Goal: Transaction & Acquisition: Purchase product/service

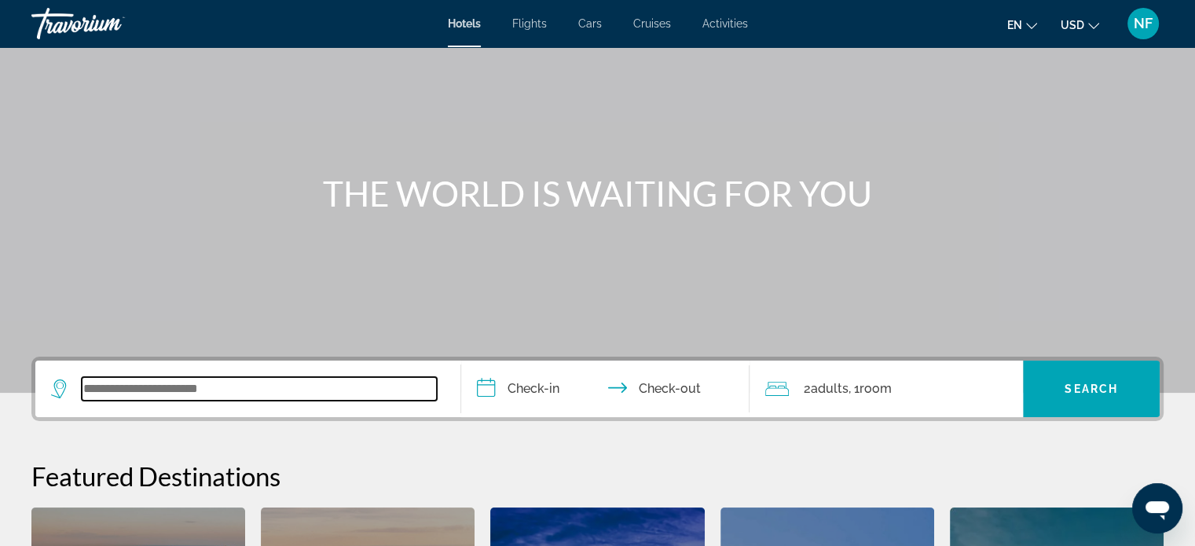
click at [270, 387] on input "Search widget" at bounding box center [259, 389] width 355 height 24
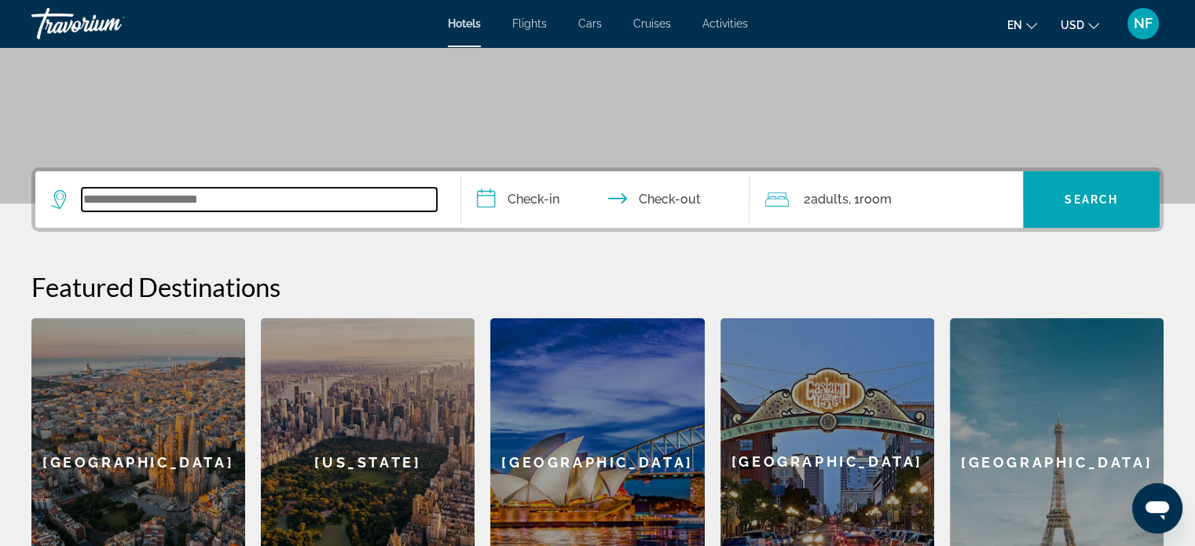
scroll to position [384, 0]
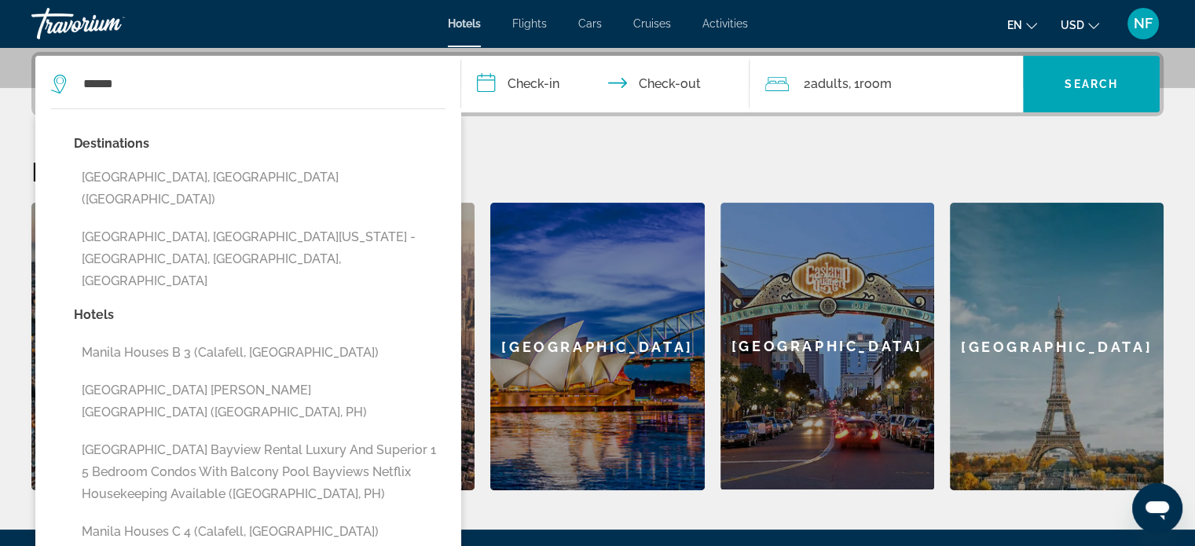
drag, startPoint x: 200, startPoint y: 182, endPoint x: 236, endPoint y: 182, distance: 35.4
click at [204, 182] on button "Manila, Philippines (MNL)" at bounding box center [260, 189] width 372 height 52
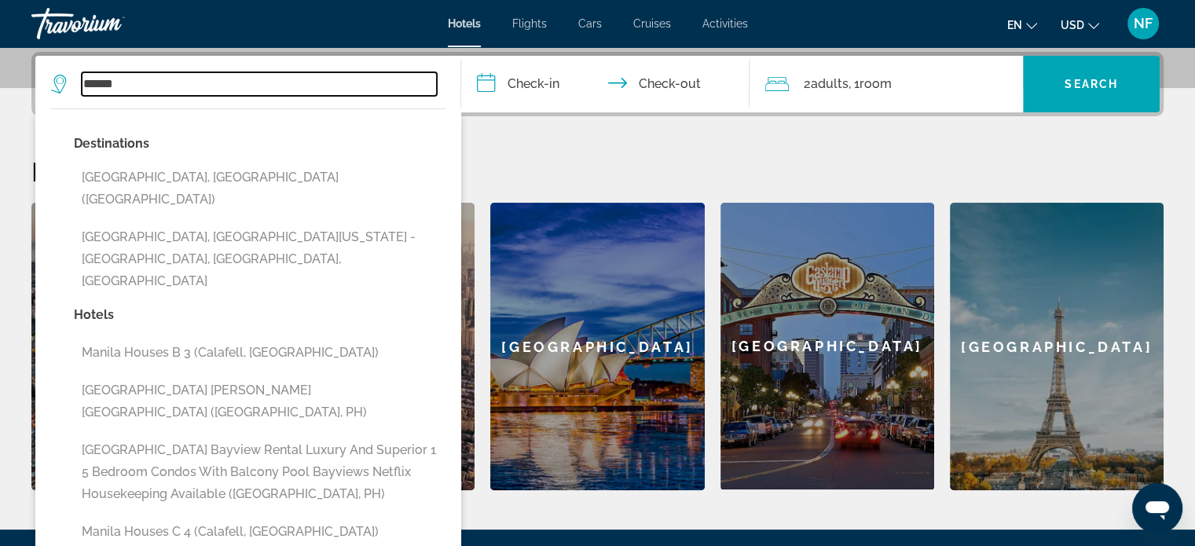
type input "**********"
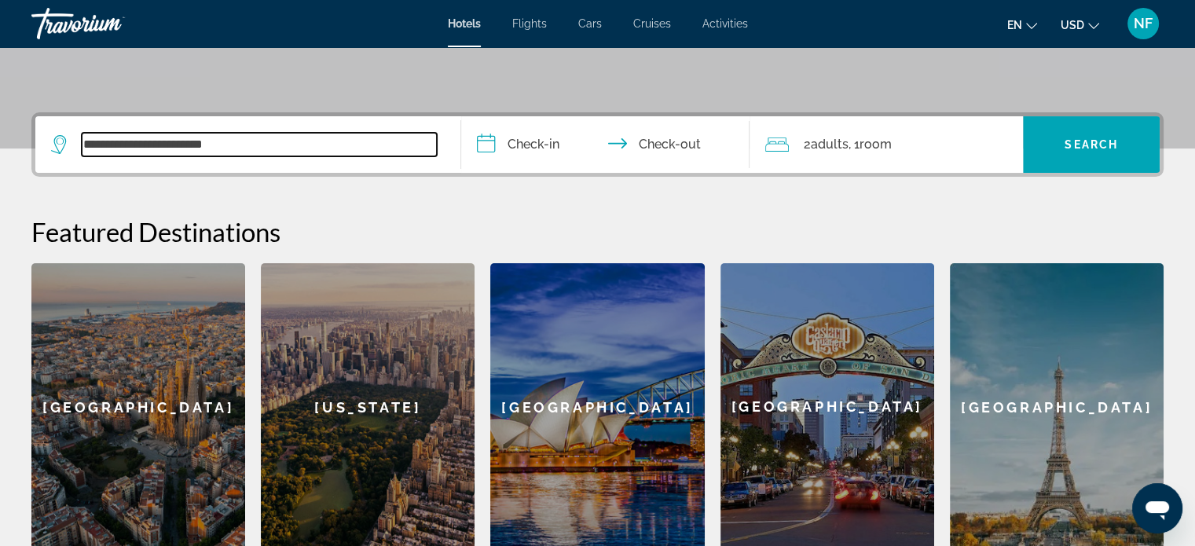
scroll to position [226, 0]
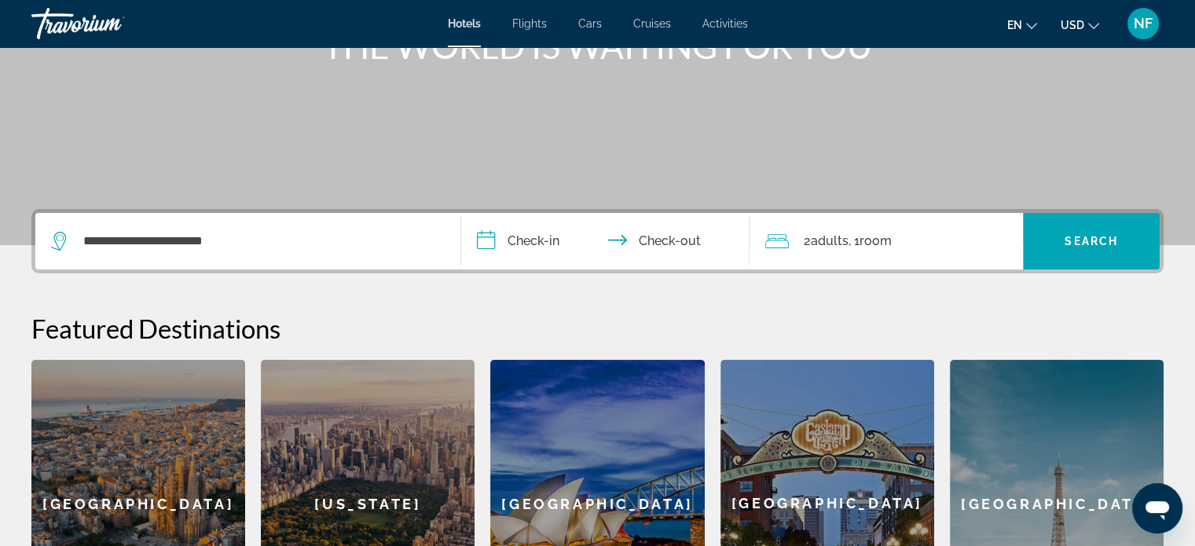
click at [519, 22] on span "Flights" at bounding box center [529, 23] width 35 height 13
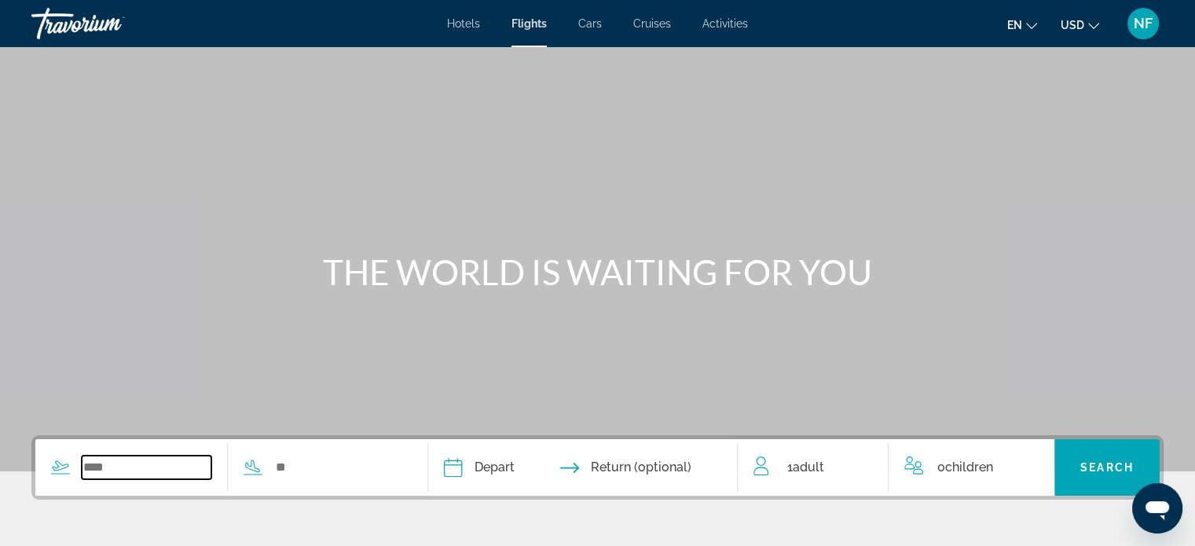
click at [182, 470] on input "Search widget" at bounding box center [147, 468] width 130 height 24
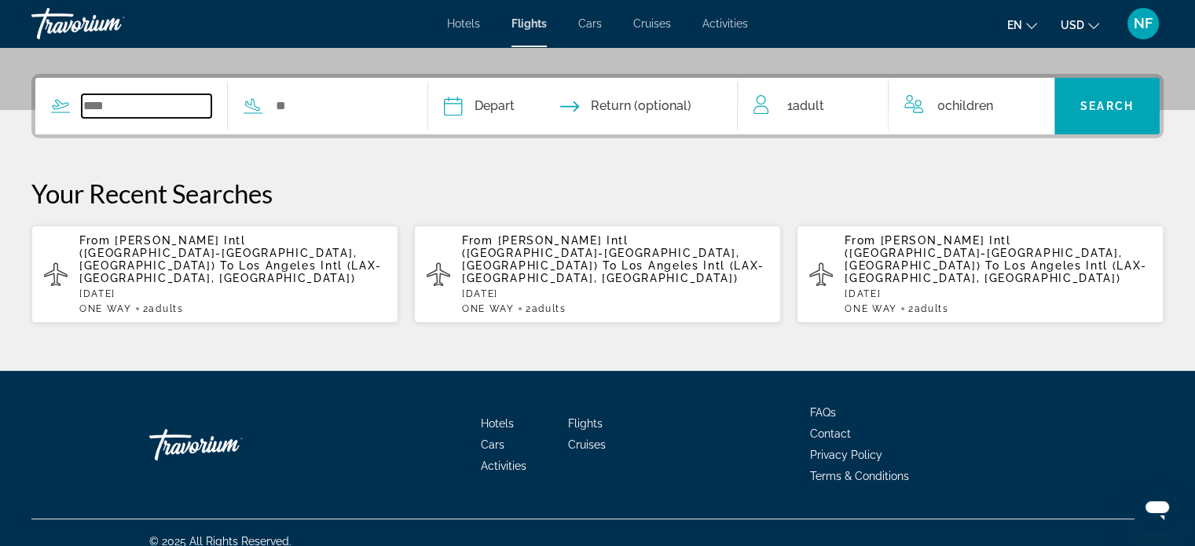
scroll to position [365, 0]
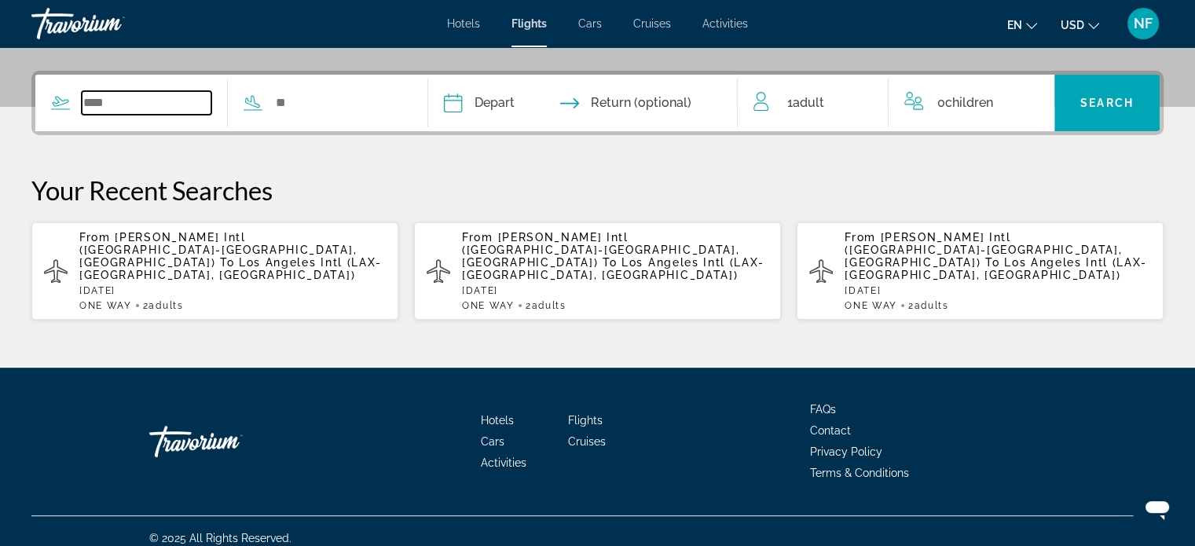
type input "*"
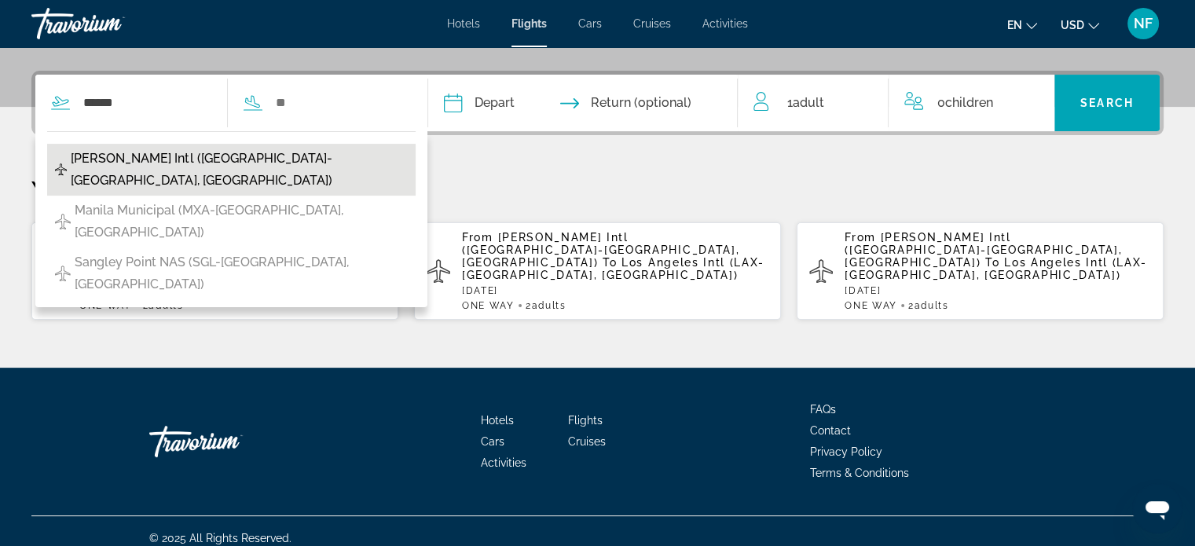
click at [273, 163] on span "[PERSON_NAME] Intl ([GEOGRAPHIC_DATA]-[GEOGRAPHIC_DATA], [GEOGRAPHIC_DATA])" at bounding box center [239, 170] width 336 height 44
type input "**********"
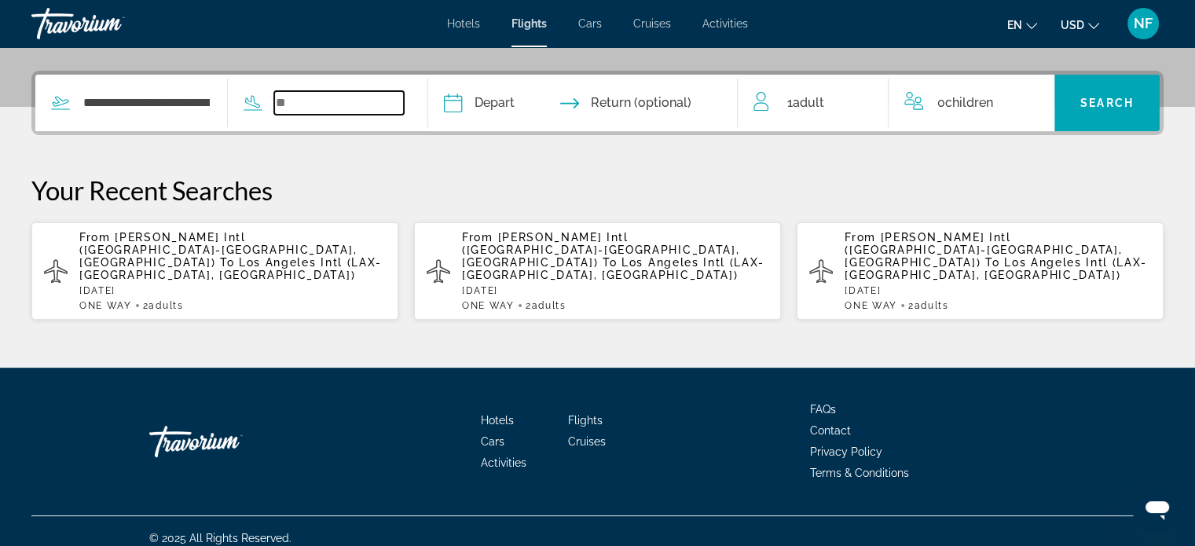
click at [373, 104] on input "Search widget" at bounding box center [339, 103] width 130 height 24
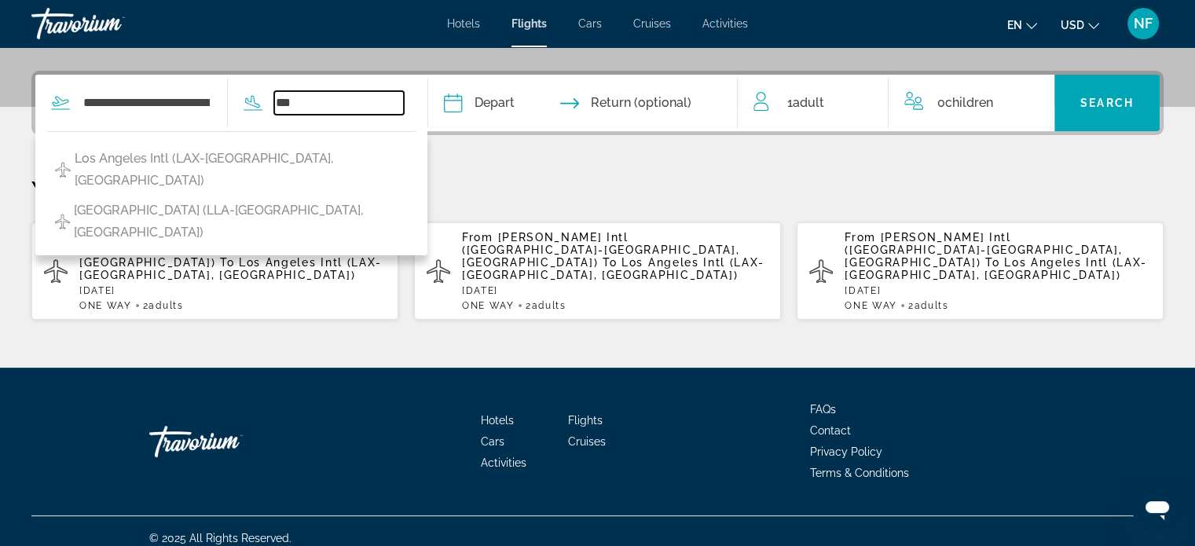
type input "***"
click at [503, 101] on input "Depart date" at bounding box center [516, 105] width 153 height 61
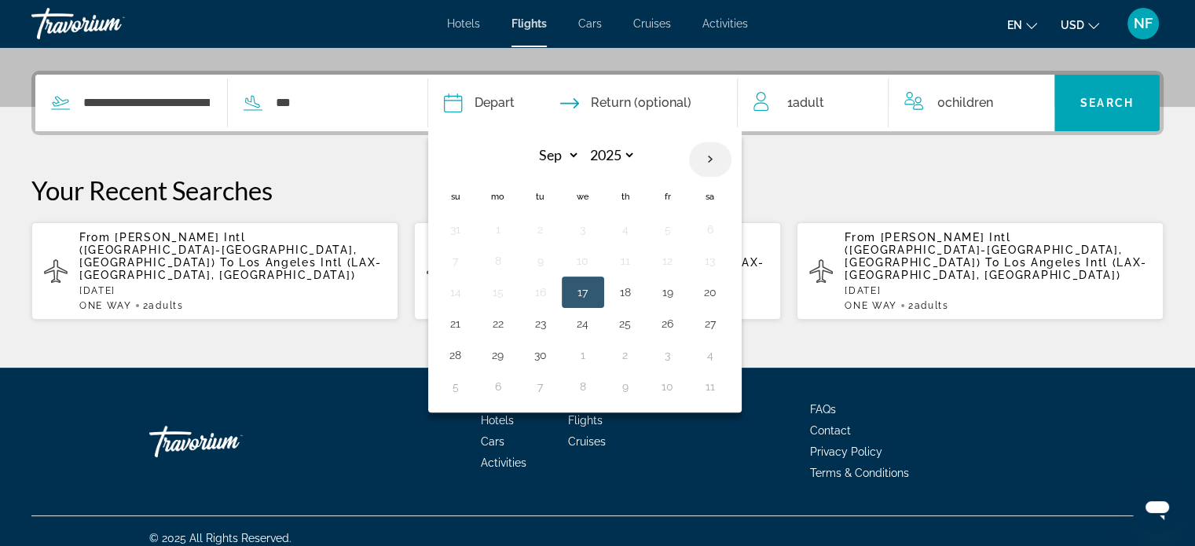
click at [732, 152] on th "Next month" at bounding box center [710, 159] width 42 height 35
select select "**"
click at [723, 288] on button "15" at bounding box center [710, 292] width 25 height 22
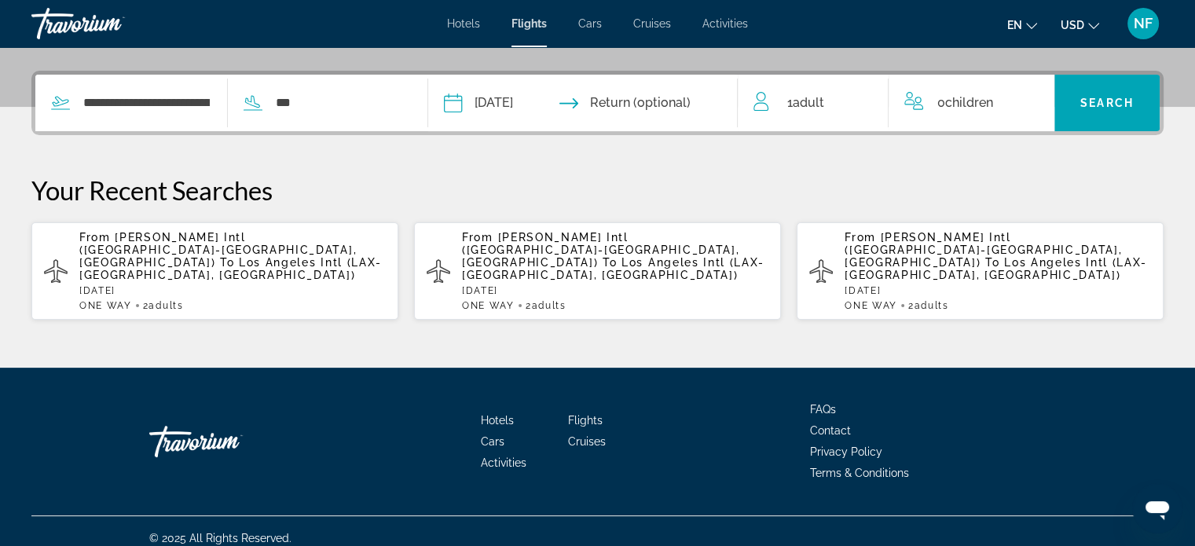
click at [761, 105] on icon "Travelers: 1 adult, 0 children" at bounding box center [763, 101] width 19 height 19
click at [796, 99] on span "Adult" at bounding box center [807, 102] width 31 height 15
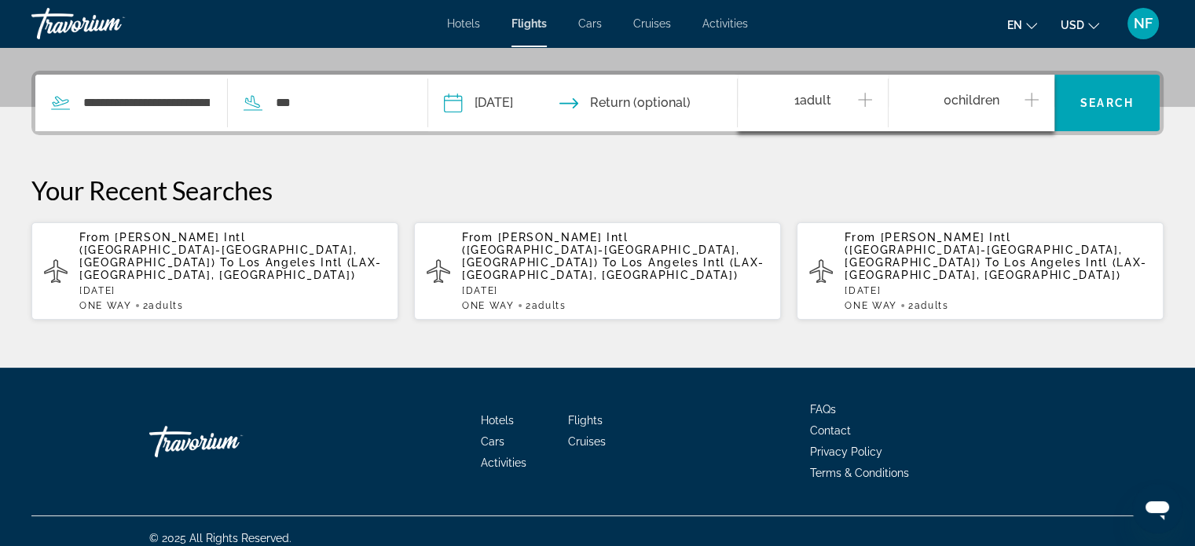
click at [855, 97] on div "1 Adult Adults" at bounding box center [821, 104] width 134 height 28
drag, startPoint x: 858, startPoint y: 90, endPoint x: 858, endPoint y: 105, distance: 14.9
click at [858, 102] on button "Increment adults" at bounding box center [865, 104] width 14 height 28
click at [575, 105] on input "**********" at bounding box center [516, 105] width 153 height 61
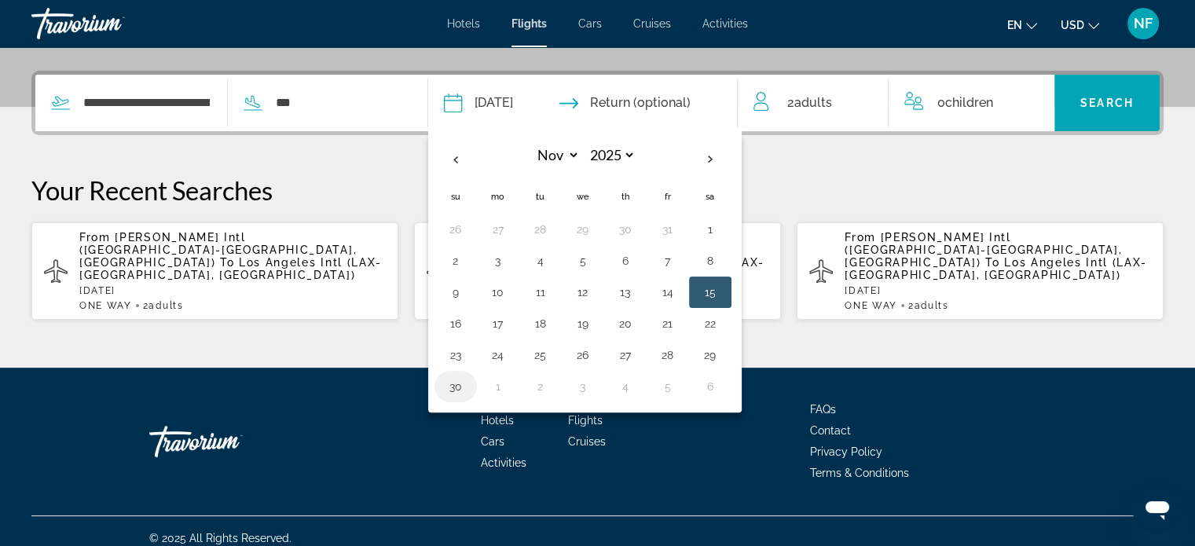
click at [468, 380] on button "30" at bounding box center [455, 387] width 25 height 22
type input "**********"
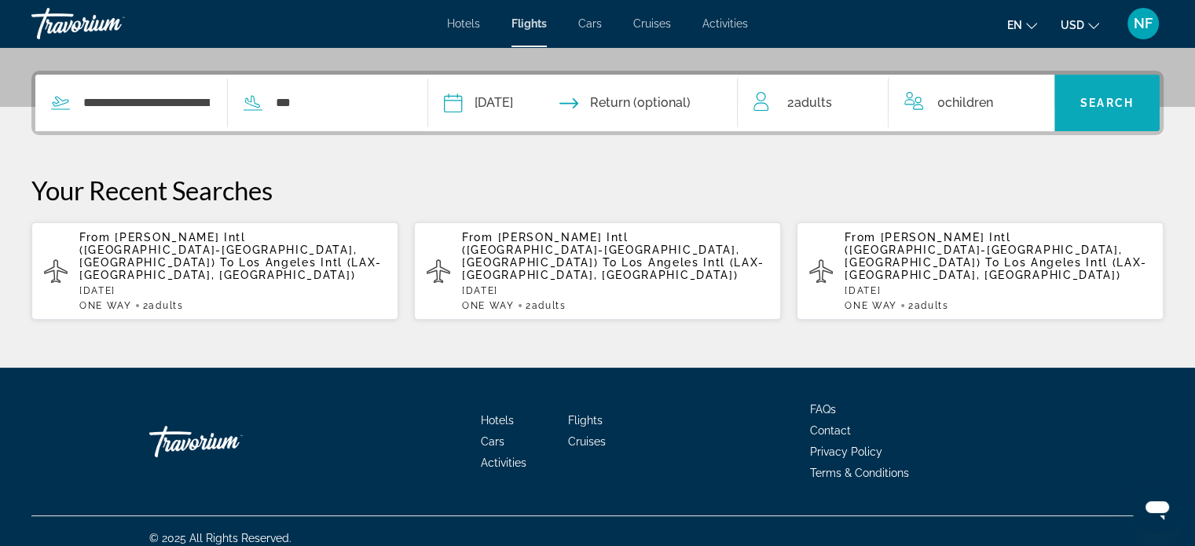
click at [1115, 106] on span "Search" at bounding box center [1107, 103] width 53 height 13
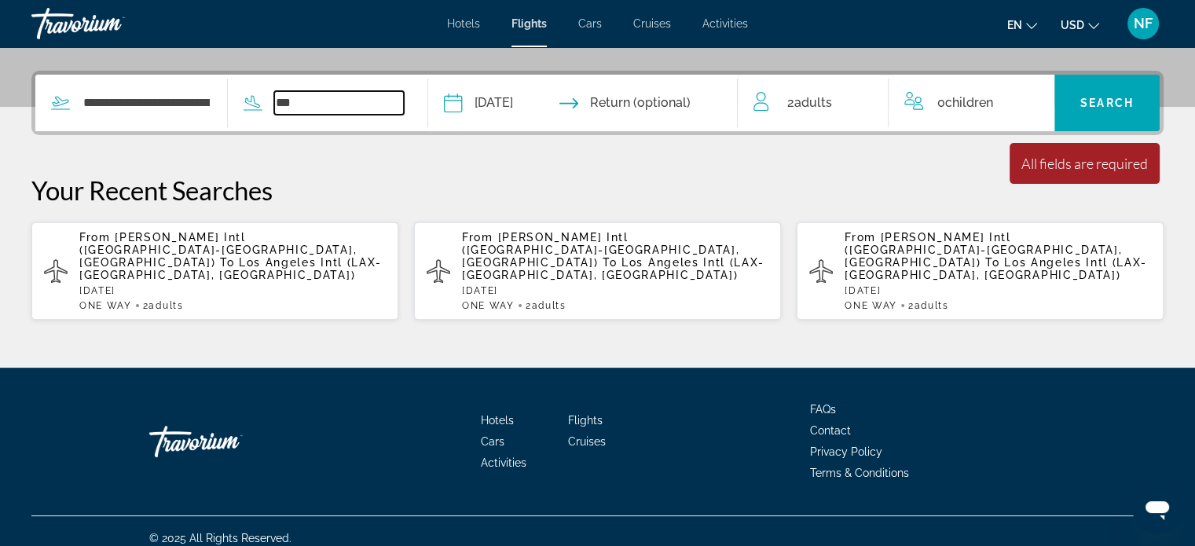
click at [365, 97] on input "***" at bounding box center [339, 103] width 130 height 24
click at [387, 104] on input "***" at bounding box center [339, 103] width 130 height 24
type input "*"
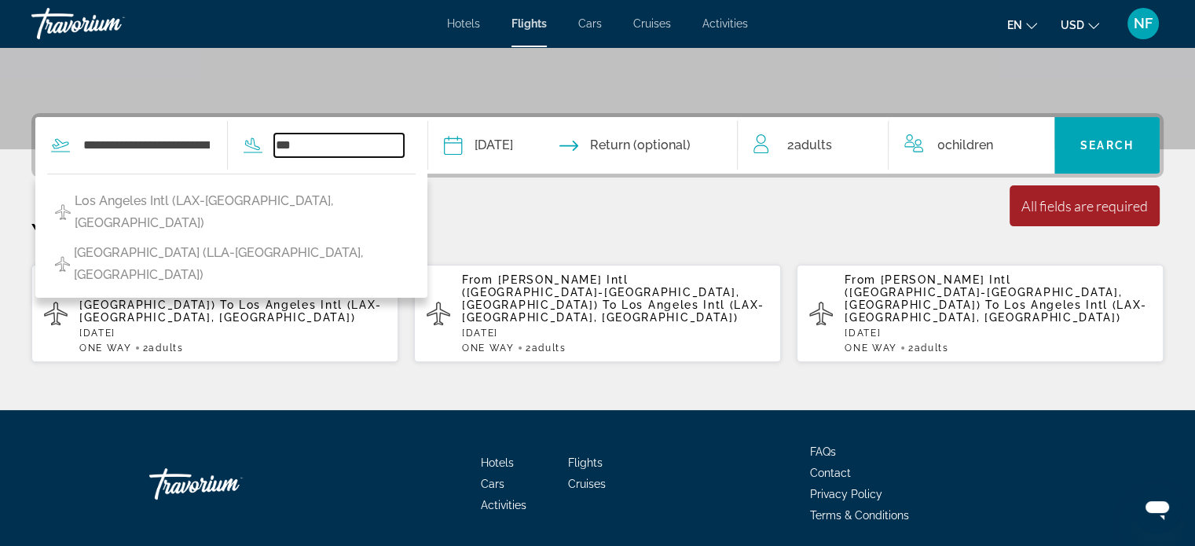
scroll to position [286, 0]
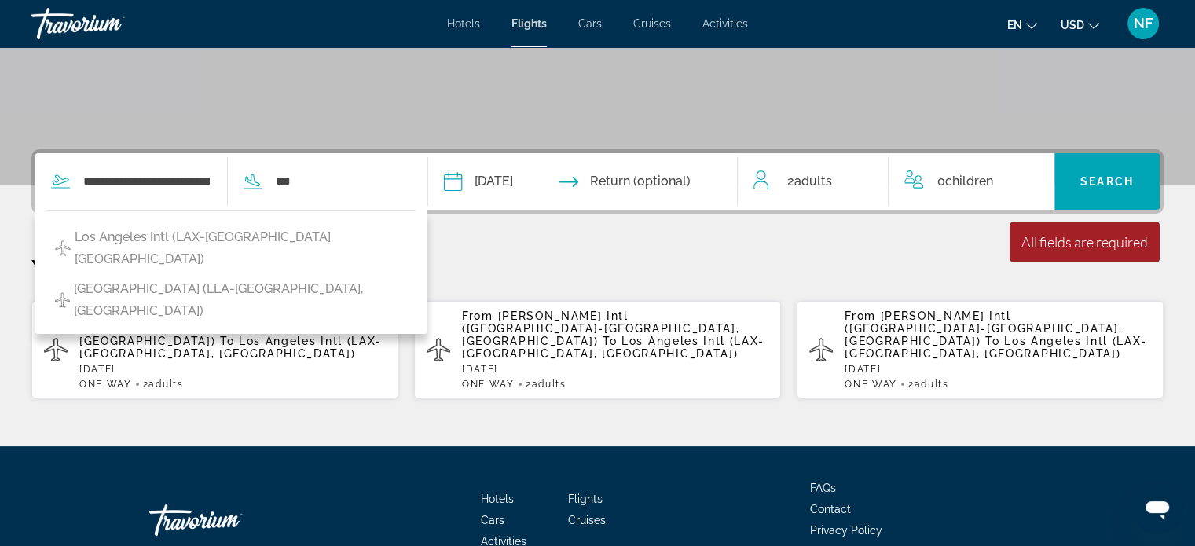
drag, startPoint x: 261, startPoint y: 235, endPoint x: 263, endPoint y: 226, distance: 9.7
click at [263, 234] on span "Los Angeles Intl (LAX-[GEOGRAPHIC_DATA], [GEOGRAPHIC_DATA])" at bounding box center [241, 248] width 332 height 44
type input "**********"
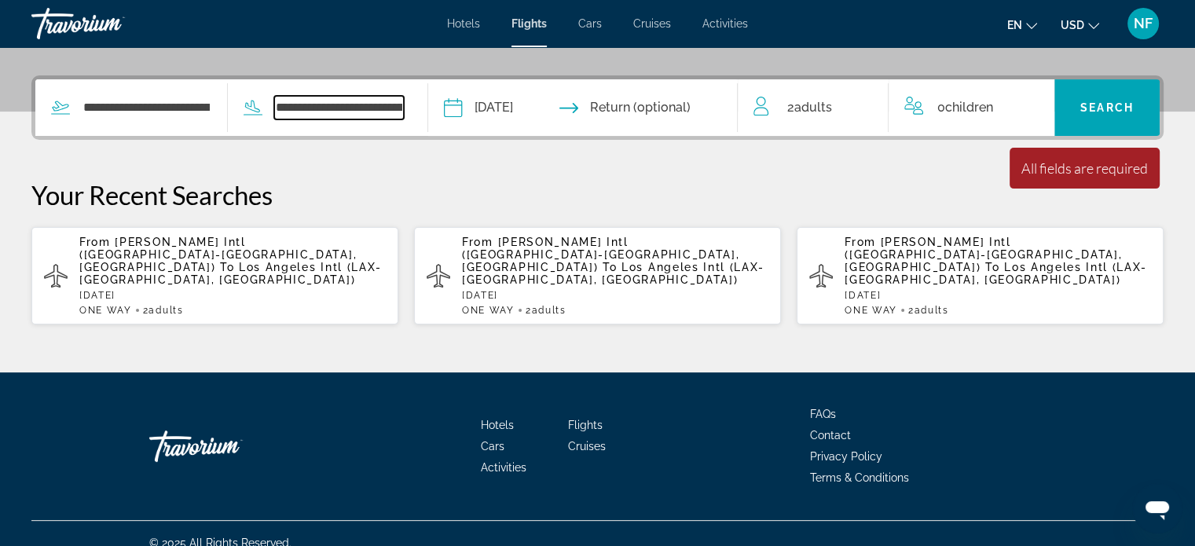
scroll to position [365, 0]
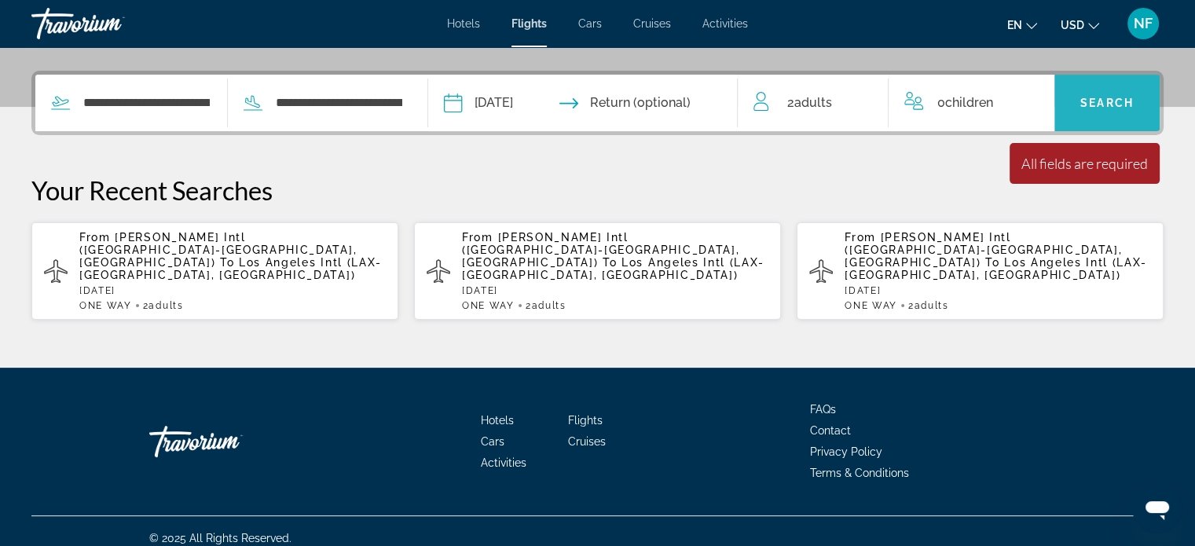
click at [1081, 104] on span "Search" at bounding box center [1107, 103] width 53 height 13
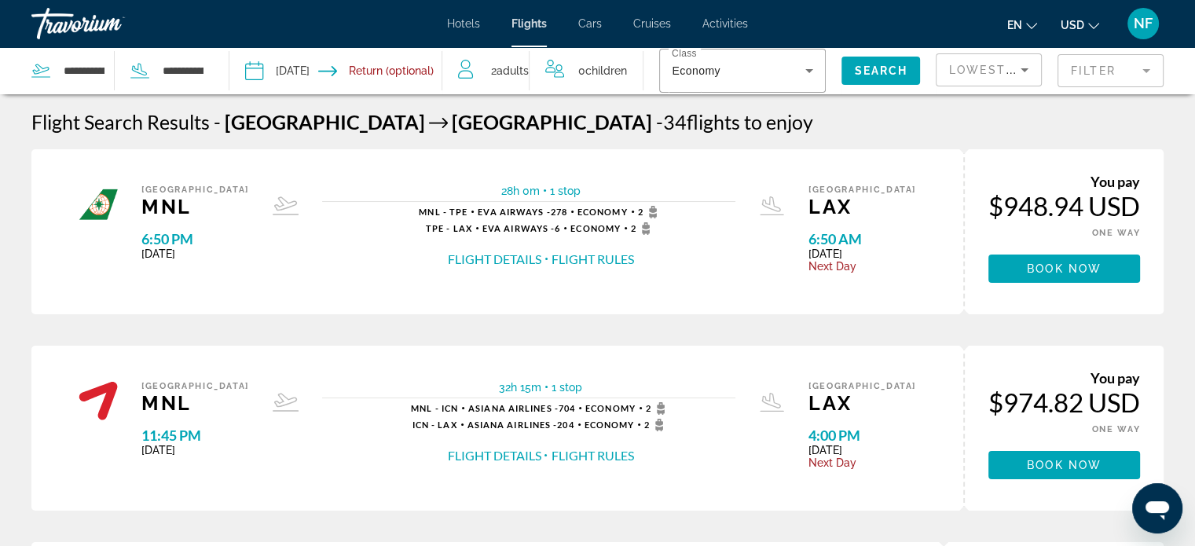
click at [305, 73] on input "Depart date: Nov 30, 2025" at bounding box center [293, 73] width 105 height 52
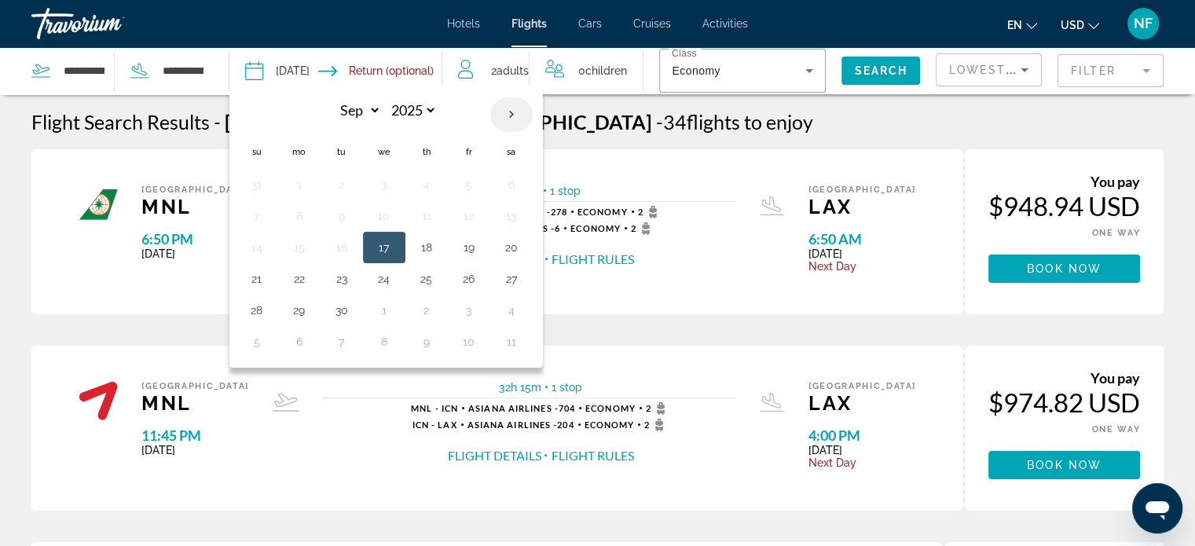
click at [514, 108] on th "Next month" at bounding box center [511, 114] width 42 height 35
click at [513, 110] on th "Next month" at bounding box center [511, 114] width 42 height 35
click at [516, 111] on th "Next month" at bounding box center [511, 114] width 42 height 35
select select "**"
click at [312, 243] on button "15" at bounding box center [299, 248] width 25 height 22
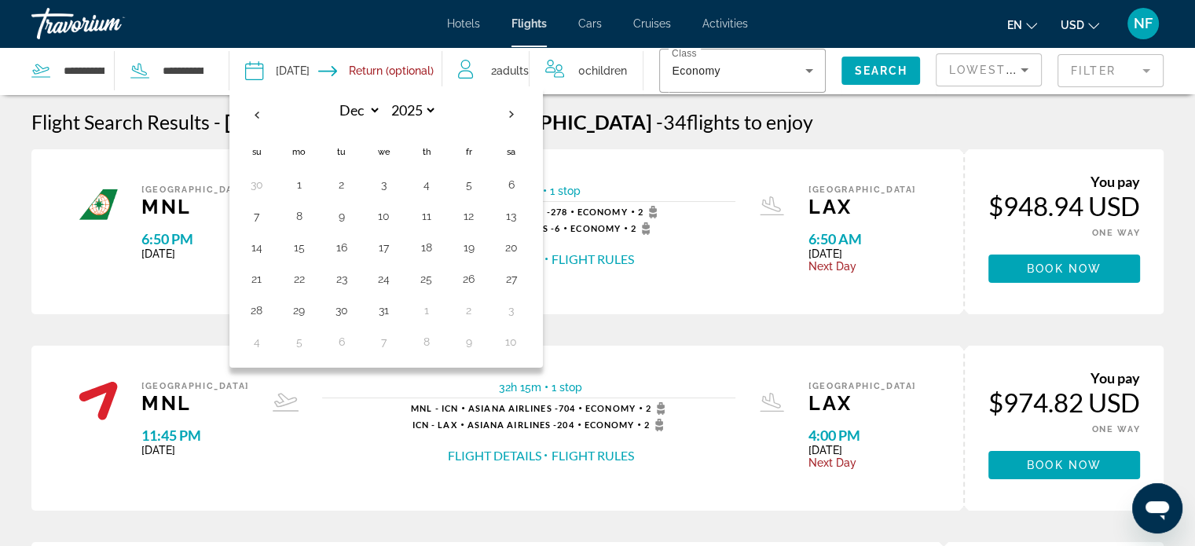
type input "**********"
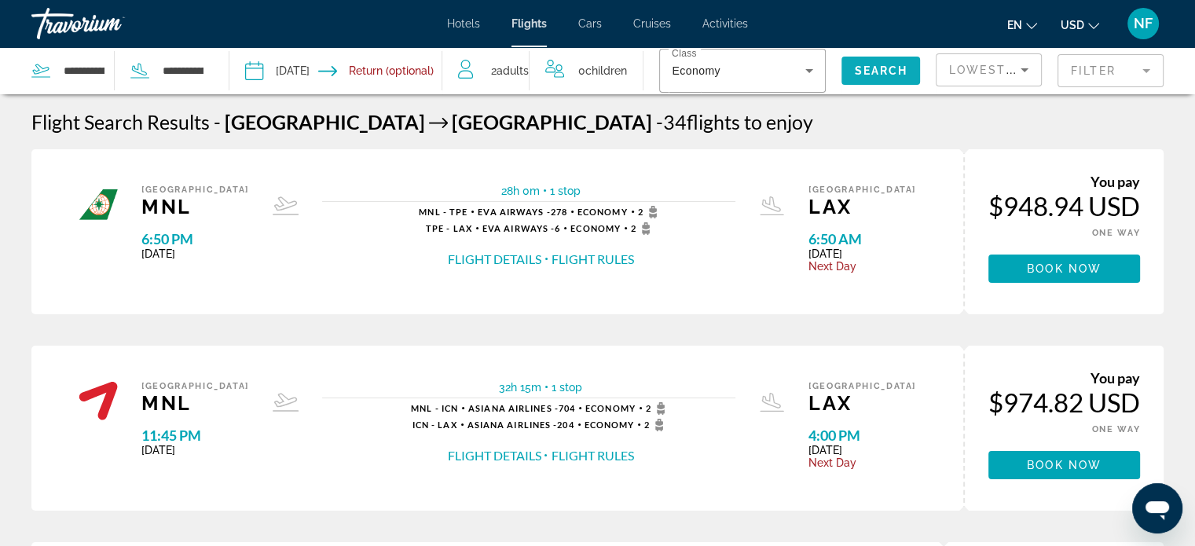
click at [855, 70] on span "Search" at bounding box center [880, 70] width 53 height 13
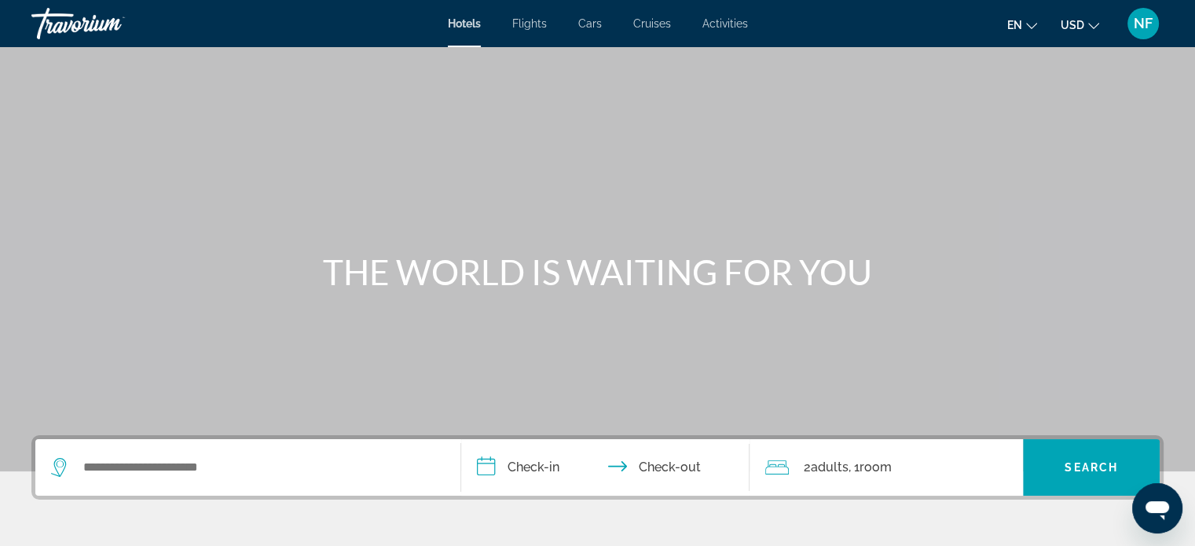
click at [509, 25] on li "Flights" at bounding box center [530, 23] width 66 height 13
click at [530, 24] on span "Flights" at bounding box center [529, 23] width 35 height 13
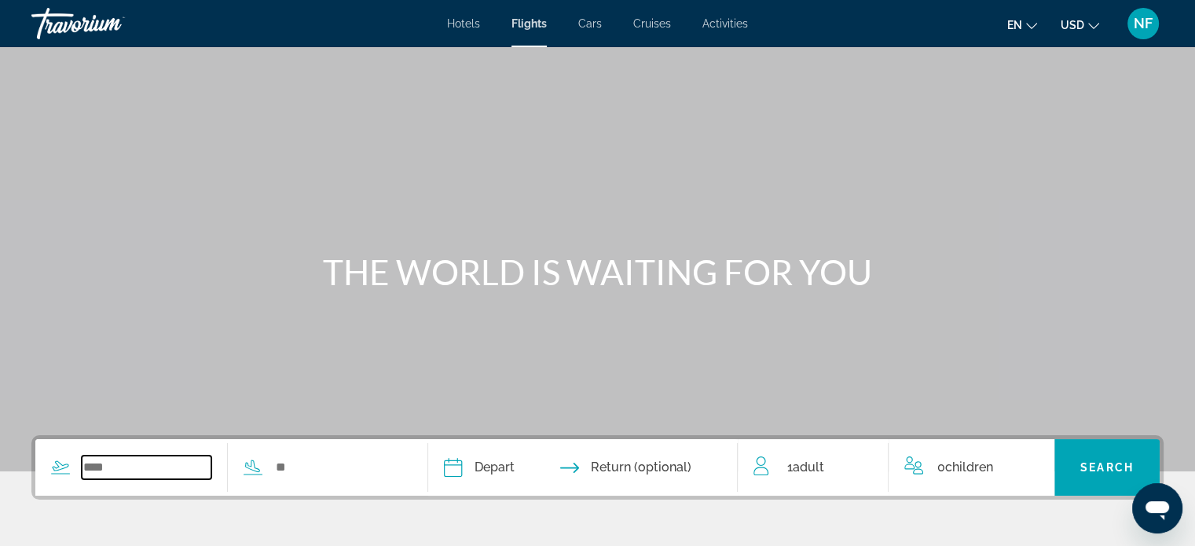
click at [176, 469] on input "Search widget" at bounding box center [147, 468] width 130 height 24
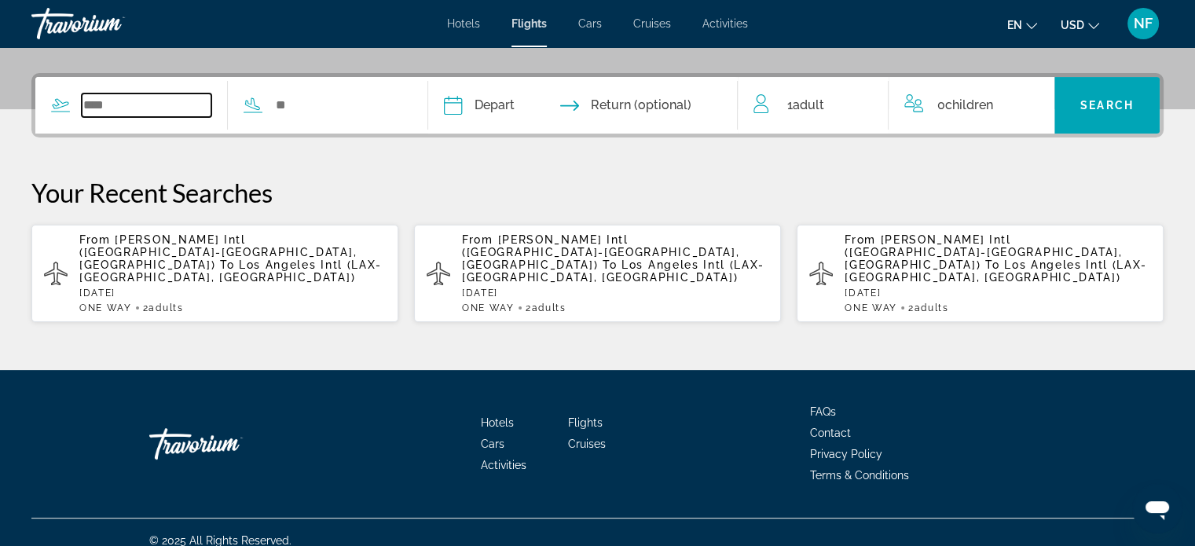
scroll to position [365, 0]
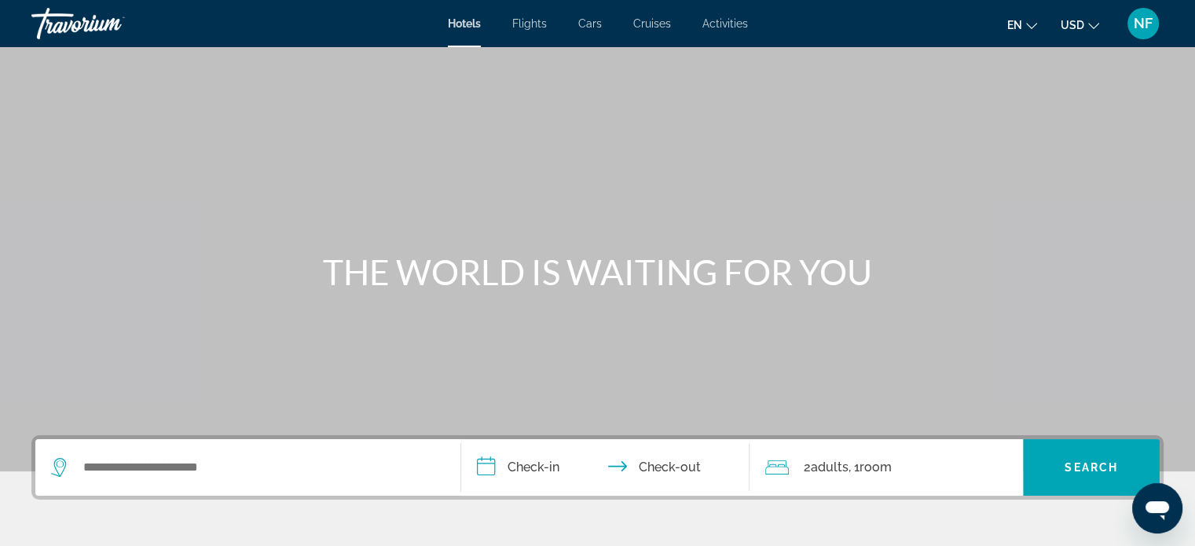
click at [547, 22] on li "Flights" at bounding box center [530, 23] width 66 height 13
click at [523, 31] on div "Hotels Flights Cars Cruises Activities Hotels Flights Cars Cruises Activities e…" at bounding box center [597, 23] width 1195 height 41
click at [535, 23] on span "Flights" at bounding box center [529, 23] width 35 height 13
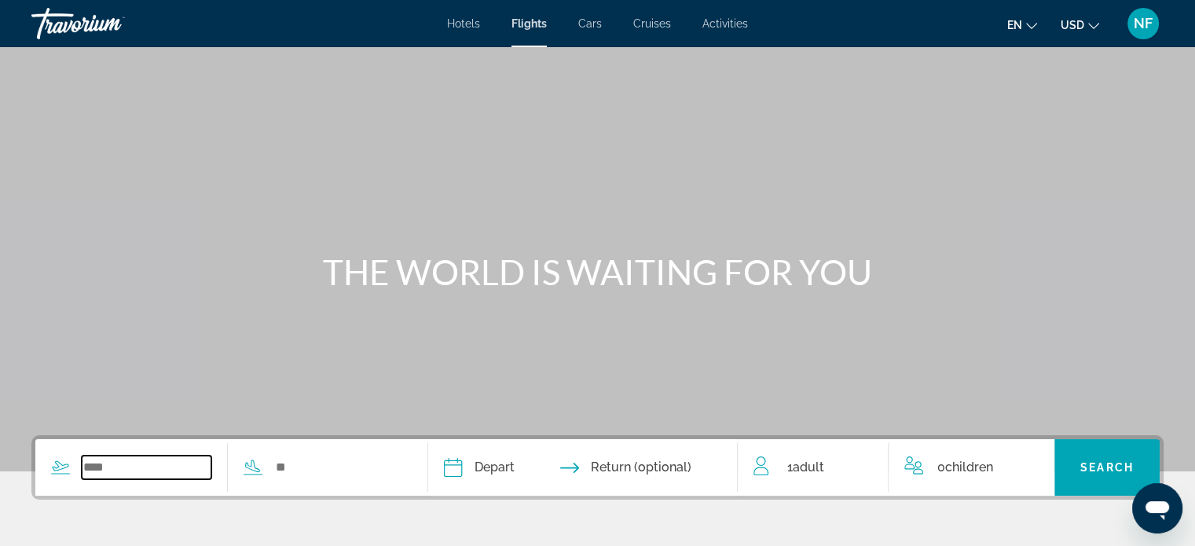
click at [108, 457] on input "Search widget" at bounding box center [147, 468] width 130 height 24
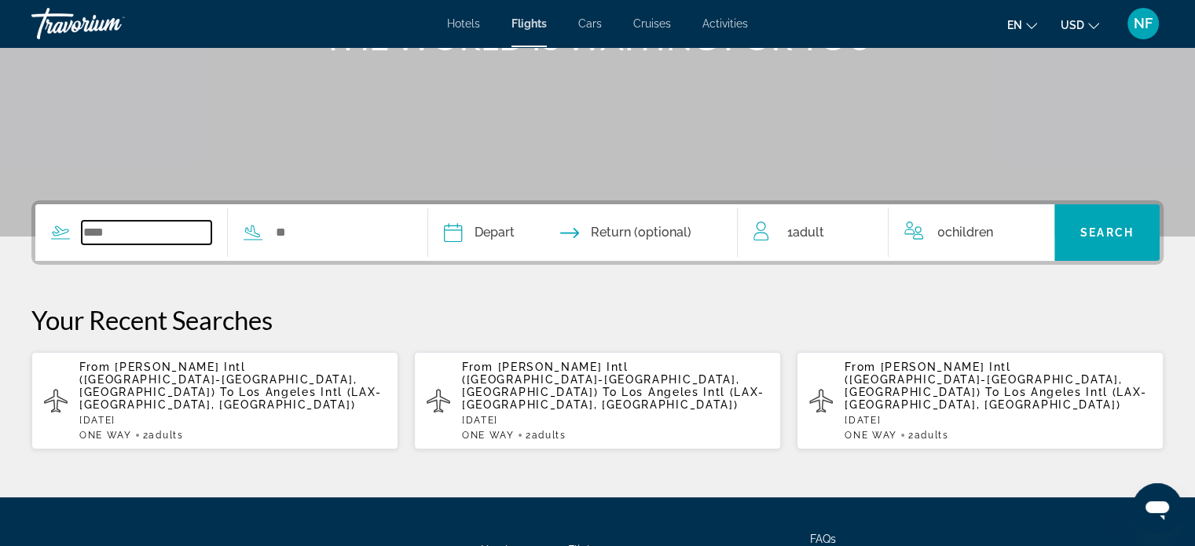
scroll to position [207, 0]
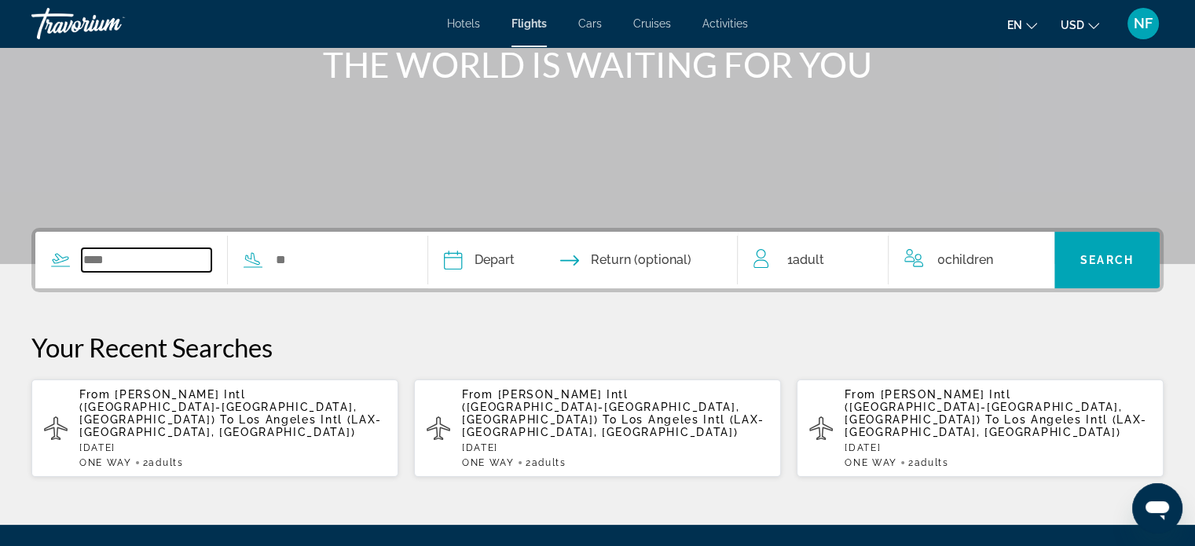
click at [130, 265] on input "Search widget" at bounding box center [147, 260] width 130 height 24
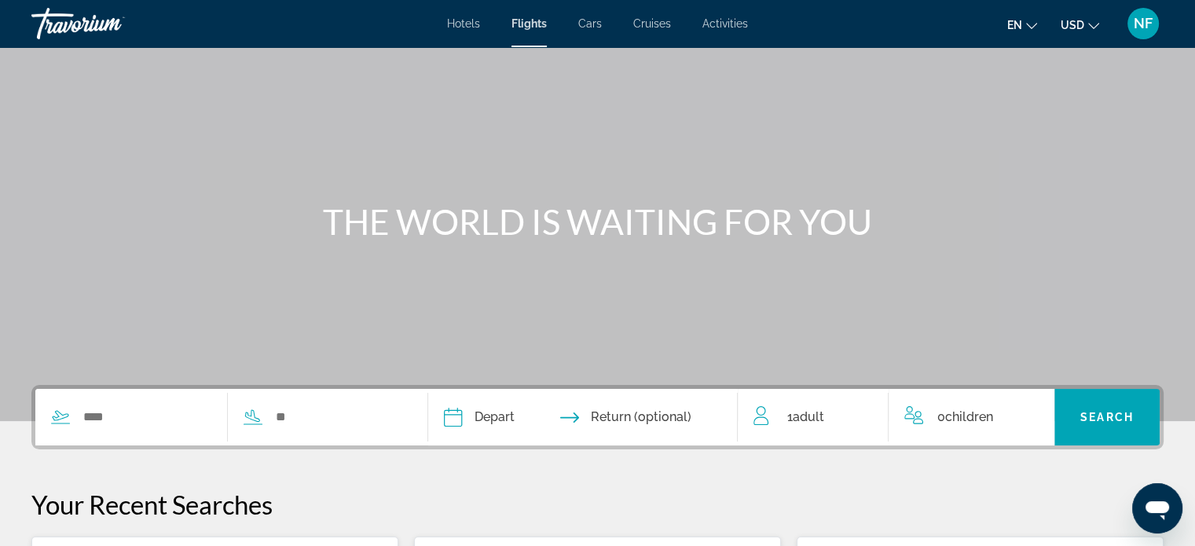
click at [811, 405] on div "1 Adult Adults" at bounding box center [821, 417] width 134 height 57
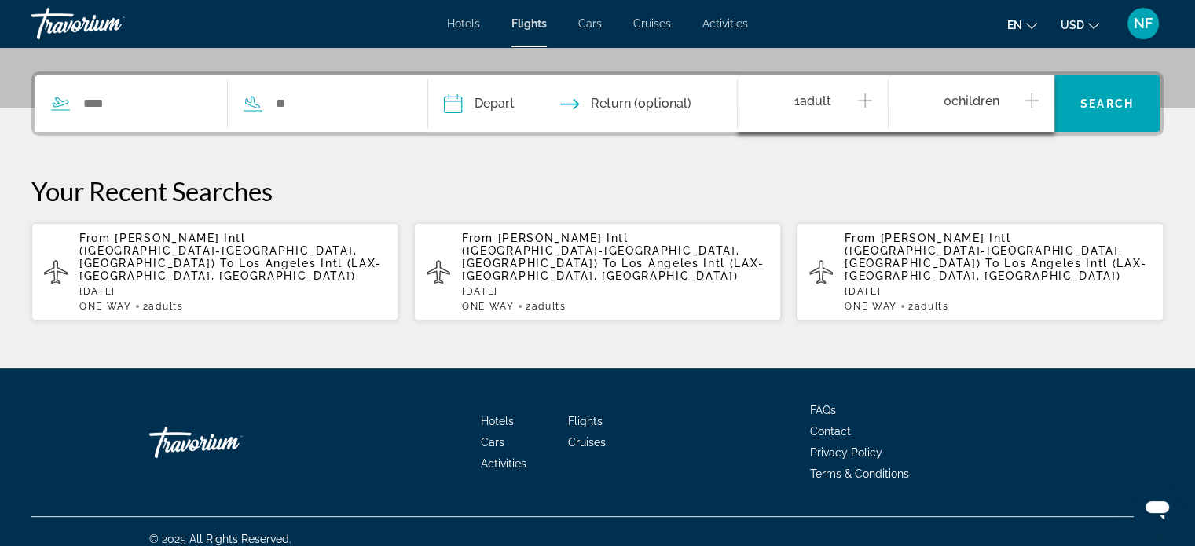
scroll to position [365, 0]
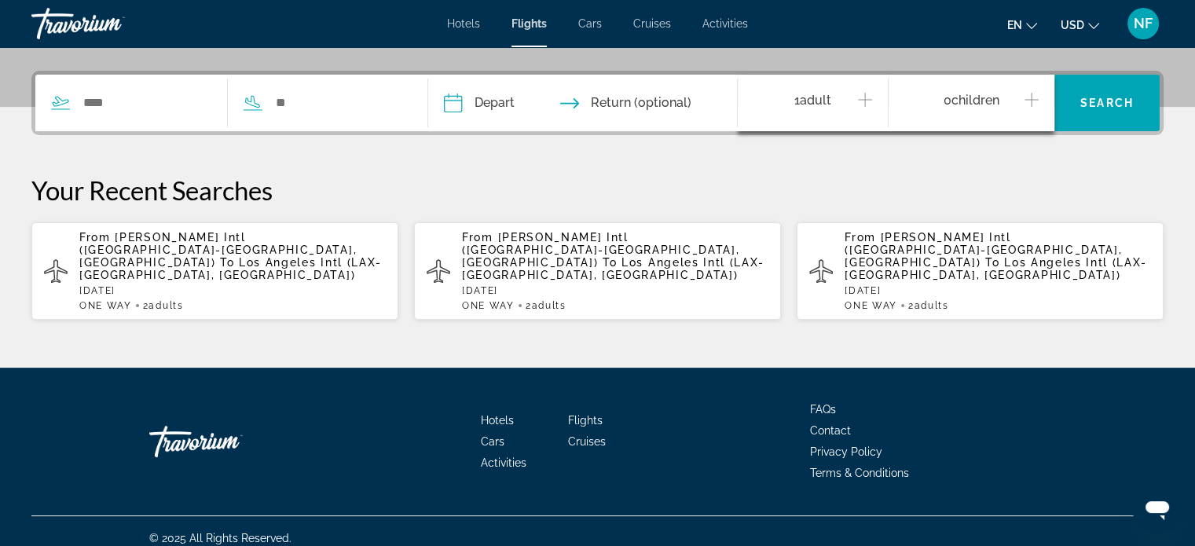
click at [863, 92] on icon "Increment adults" at bounding box center [865, 99] width 14 height 19
click at [64, 81] on div "Search widget" at bounding box center [219, 103] width 369 height 57
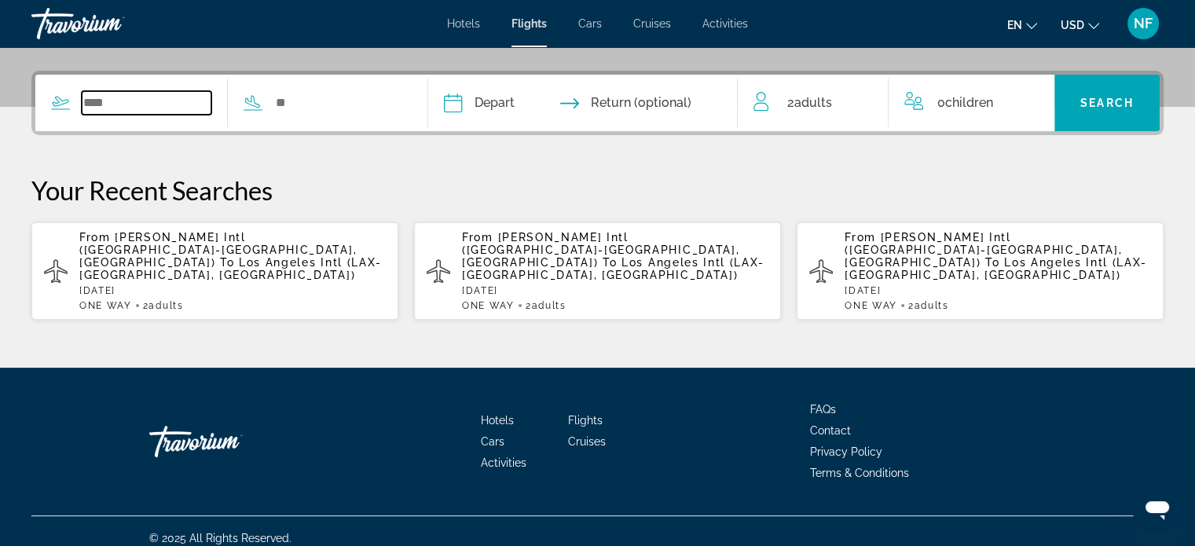
click at [138, 101] on input "Search widget" at bounding box center [147, 103] width 130 height 24
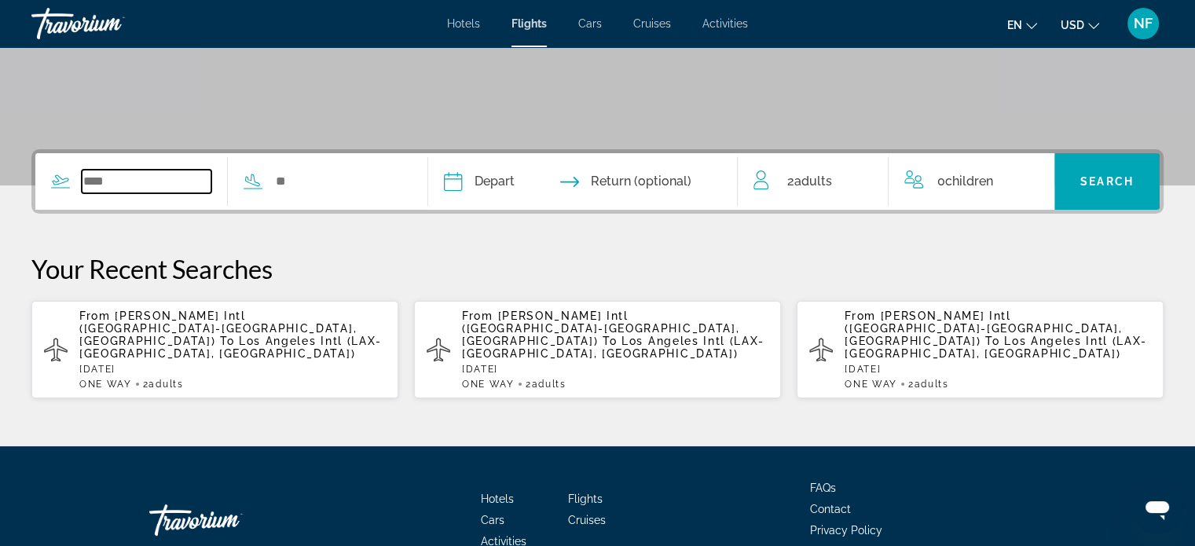
click at [120, 175] on input "Search widget" at bounding box center [147, 182] width 130 height 24
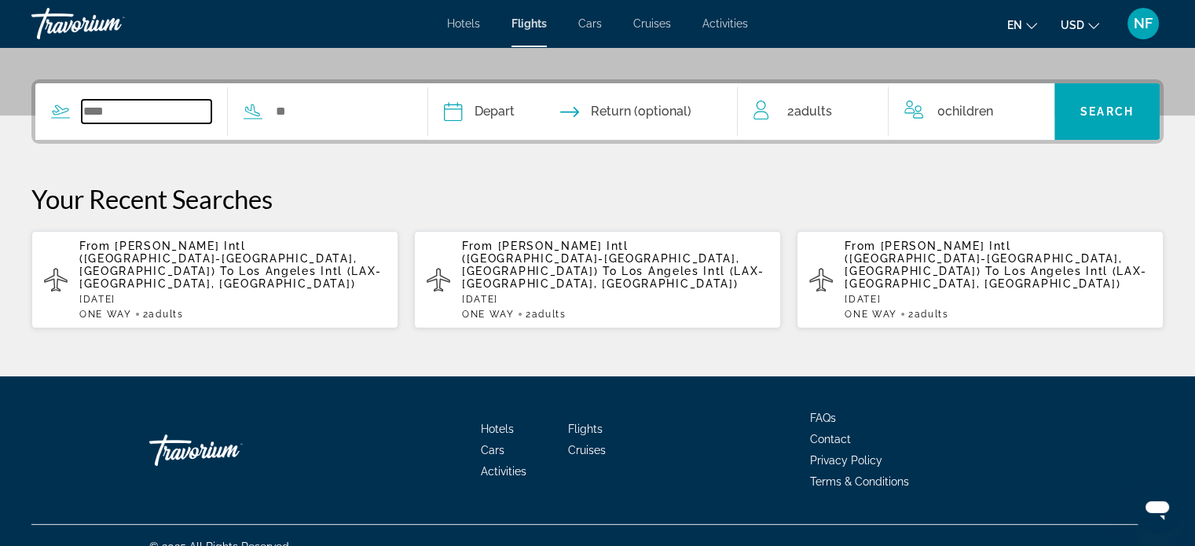
scroll to position [365, 0]
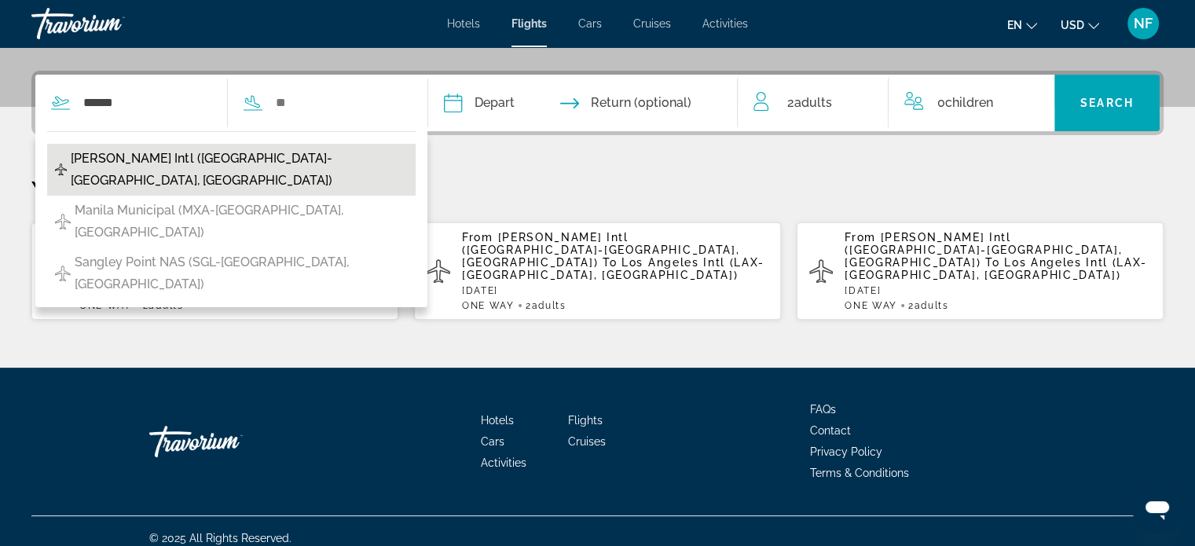
click at [206, 156] on span "[PERSON_NAME] Intl ([GEOGRAPHIC_DATA]-[GEOGRAPHIC_DATA], [GEOGRAPHIC_DATA])" at bounding box center [239, 170] width 336 height 44
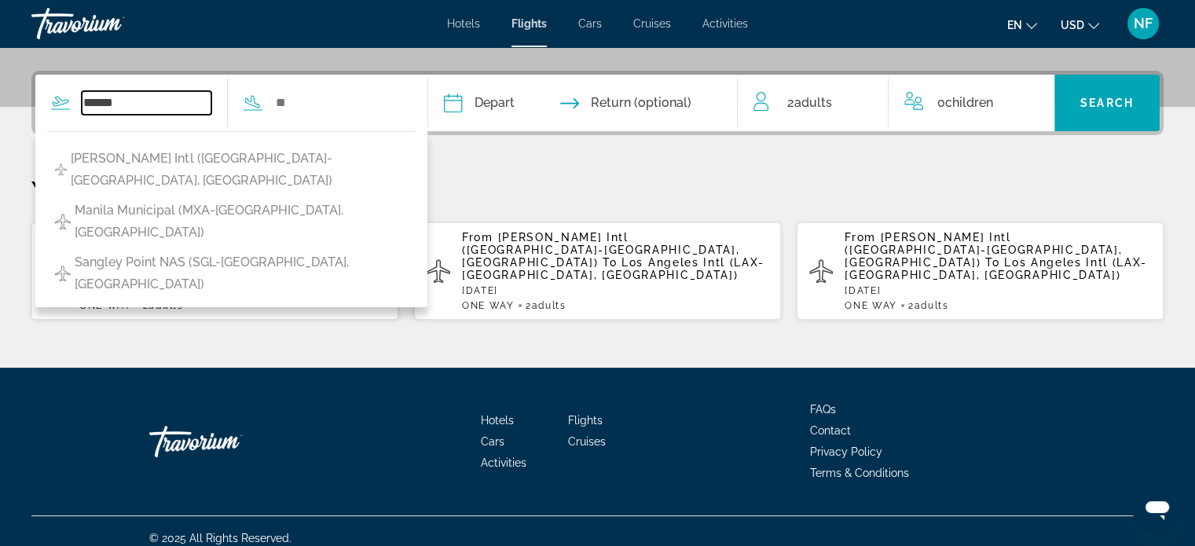
type input "**********"
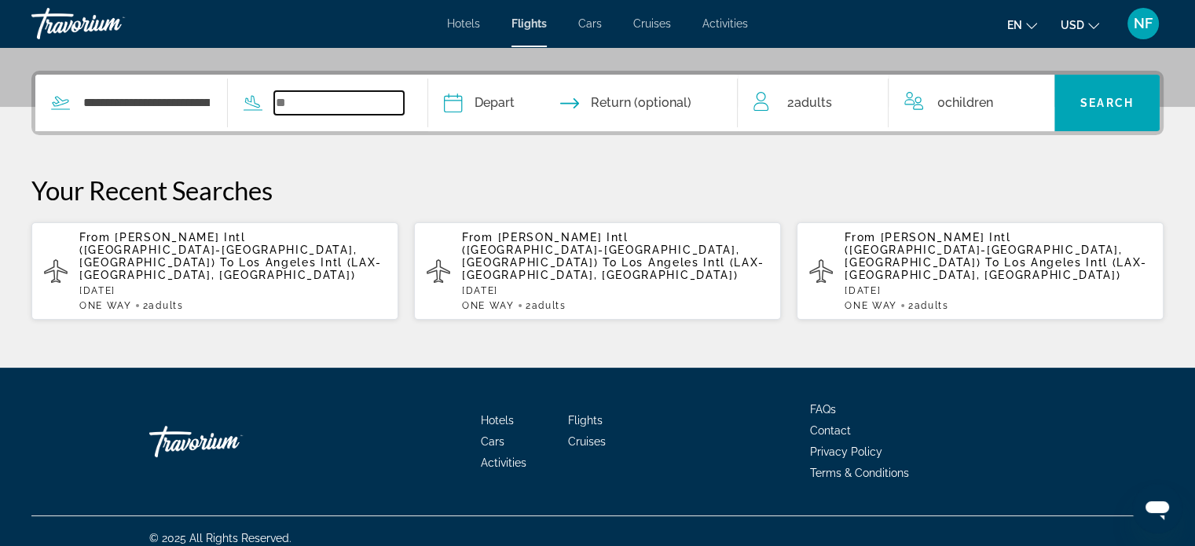
click at [333, 109] on input "Search widget" at bounding box center [339, 103] width 130 height 24
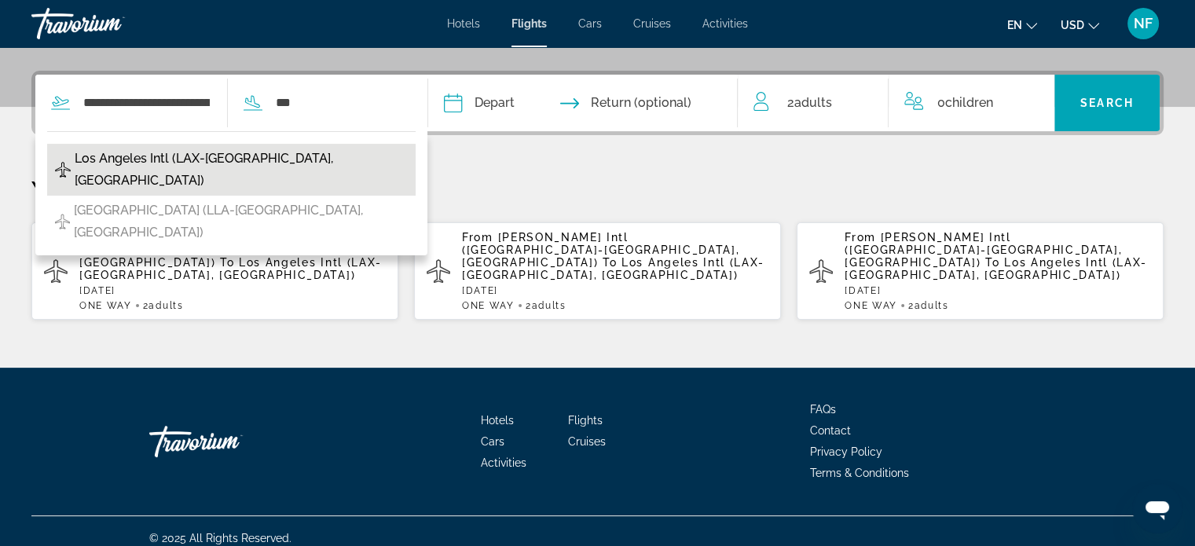
click at [303, 154] on span "Los Angeles Intl (LAX-[GEOGRAPHIC_DATA], [GEOGRAPHIC_DATA])" at bounding box center [241, 170] width 332 height 44
type input "**********"
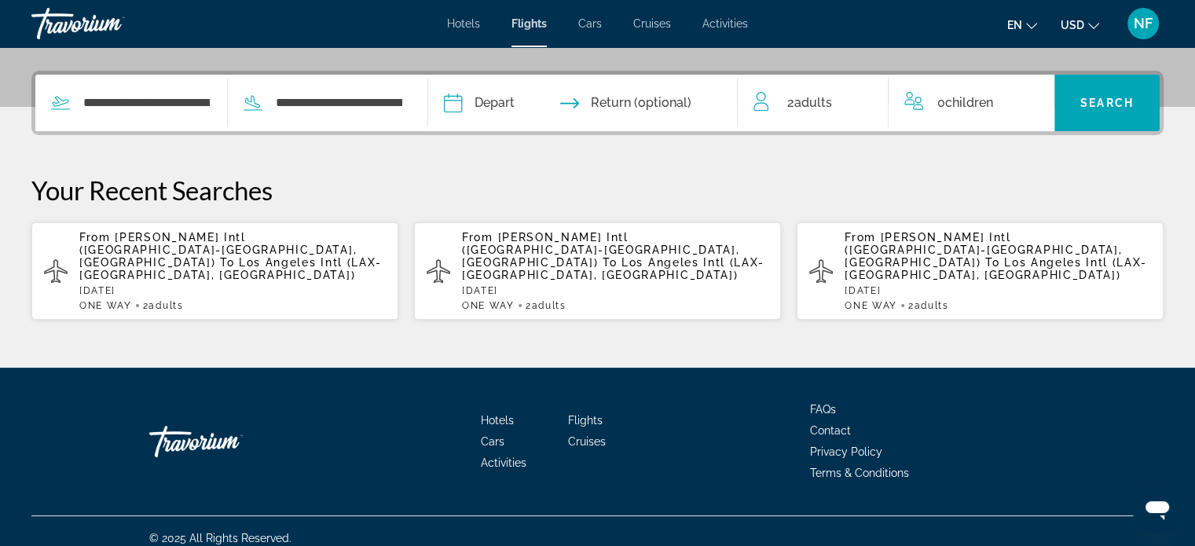
click at [538, 97] on input "Depart date" at bounding box center [516, 105] width 153 height 61
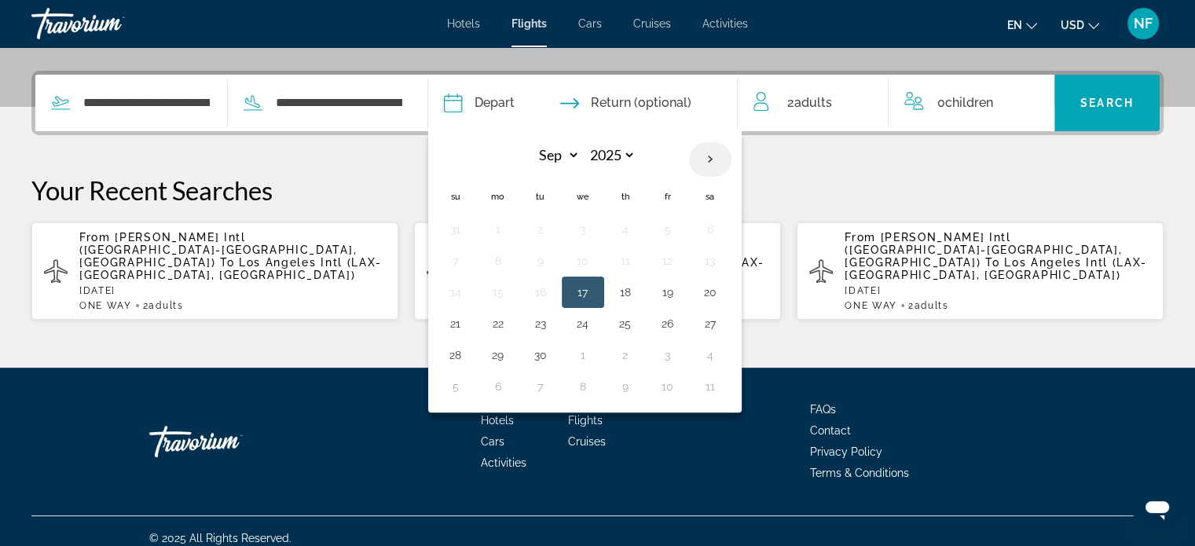
click at [732, 149] on th "Next month" at bounding box center [710, 159] width 42 height 35
click at [732, 151] on th "Next month" at bounding box center [710, 159] width 42 height 35
select select "**"
click at [638, 321] on button "20" at bounding box center [625, 324] width 25 height 22
type input "**********"
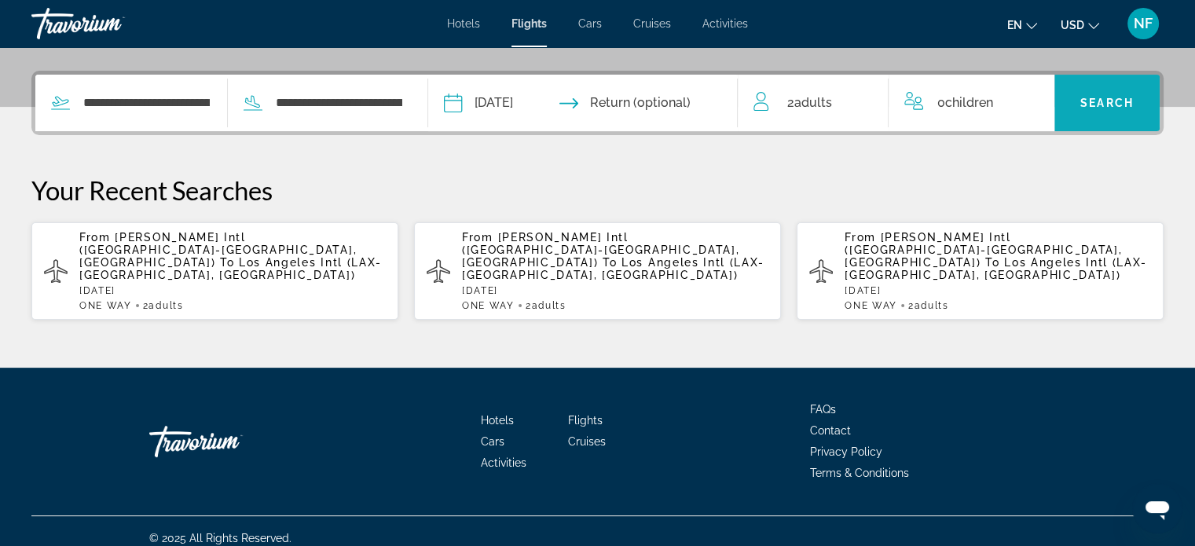
click at [1151, 100] on span "Search widget" at bounding box center [1107, 103] width 105 height 38
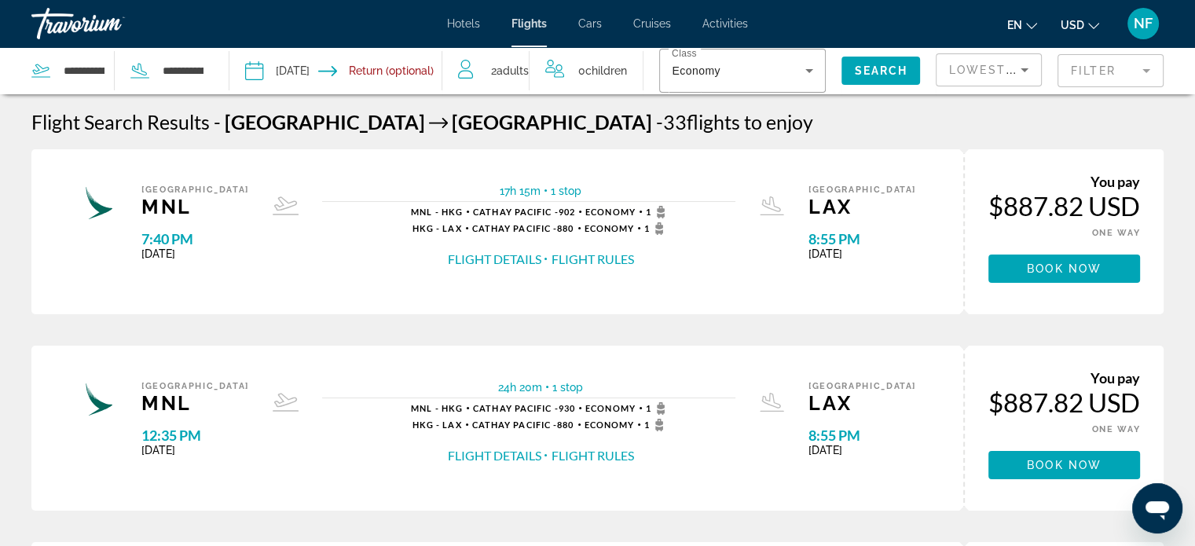
click at [1171, 501] on icon "Open messaging window" at bounding box center [1157, 508] width 28 height 28
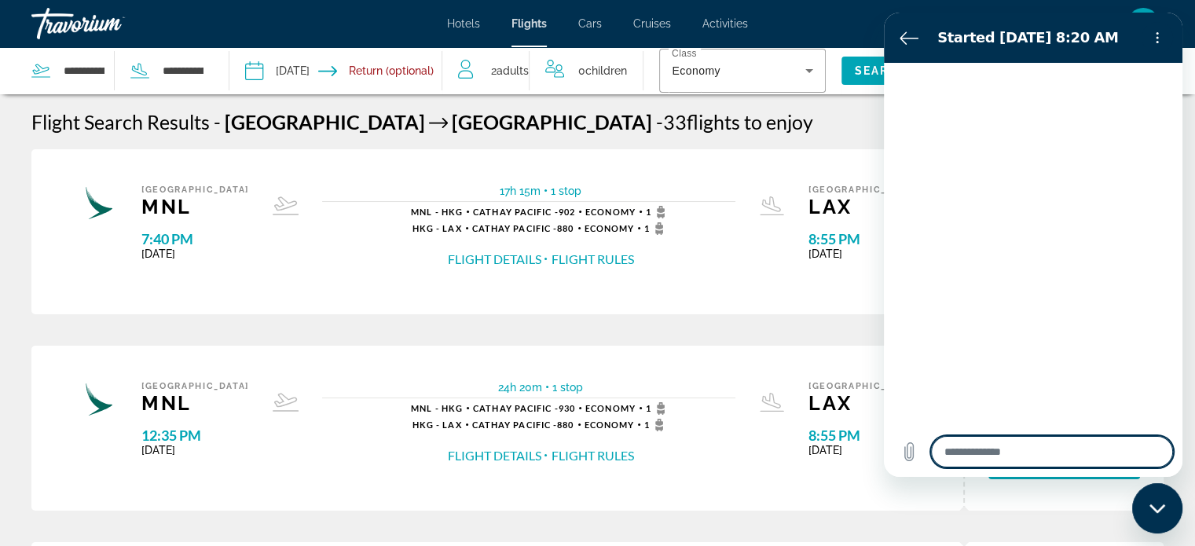
type textarea "*"
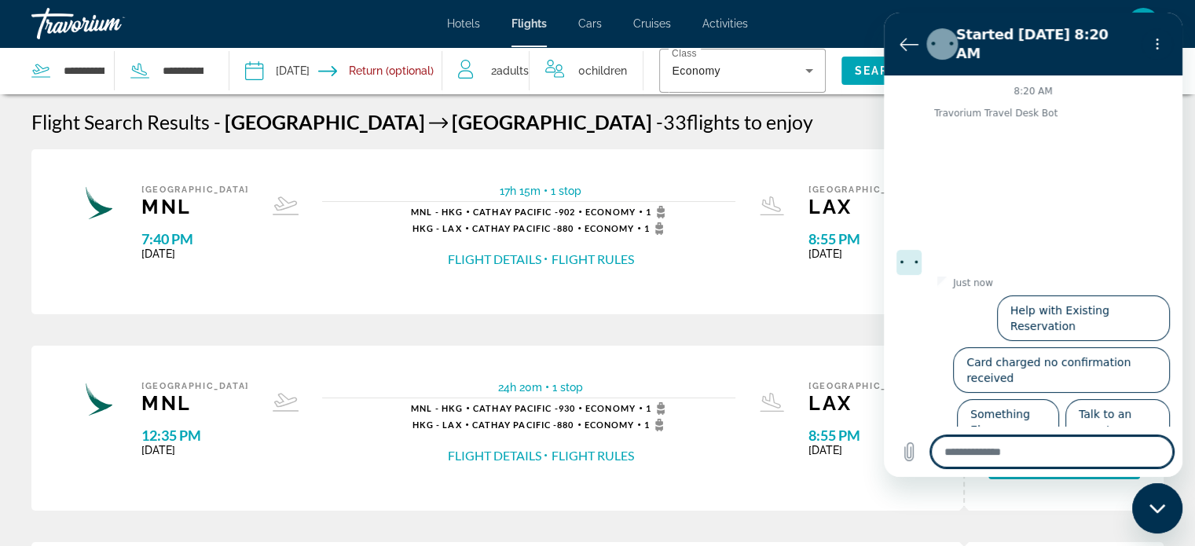
click at [791, 126] on div "Flight Search Results - [GEOGRAPHIC_DATA] [GEOGRAPHIC_DATA] and back - 33 fligh…" at bounding box center [597, 122] width 1132 height 24
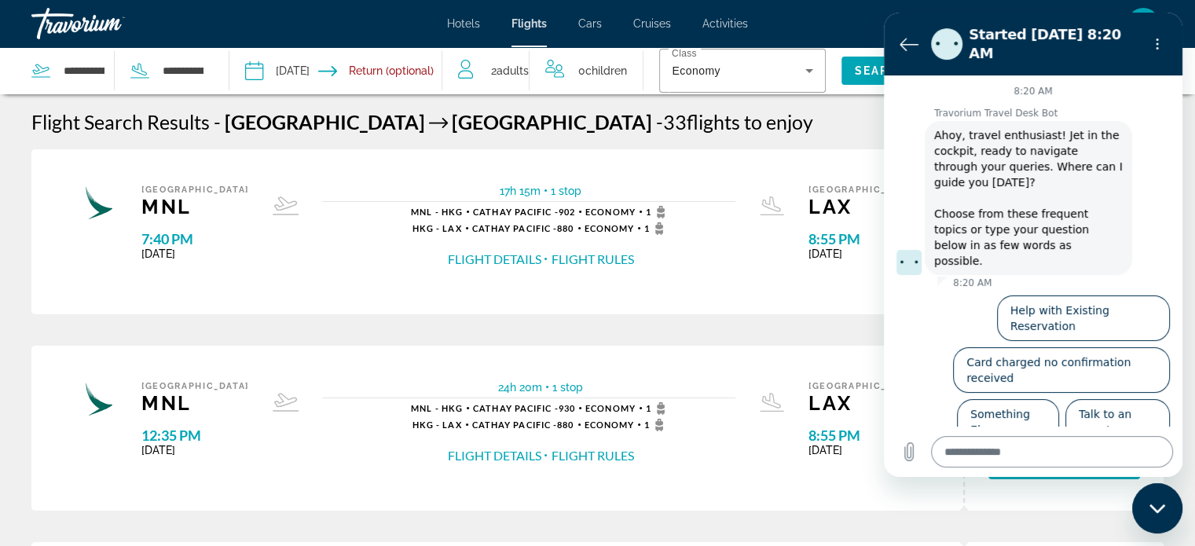
click at [966, 461] on textarea at bounding box center [1052, 451] width 242 height 31
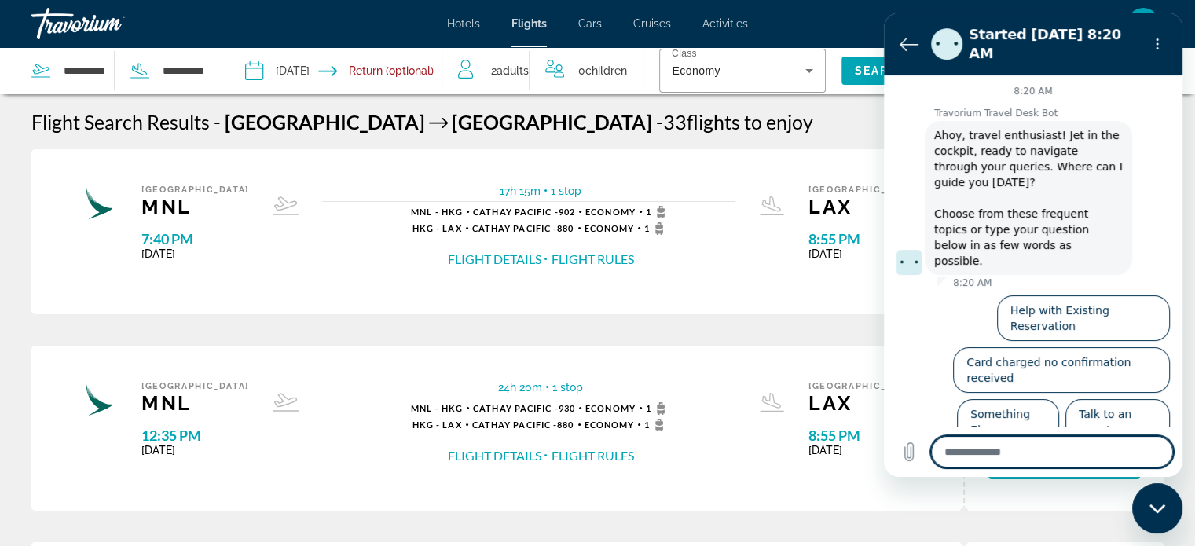
click at [792, 125] on div "Flight Search Results - [GEOGRAPHIC_DATA] [GEOGRAPHIC_DATA] and back - 33 fligh…" at bounding box center [597, 122] width 1132 height 24
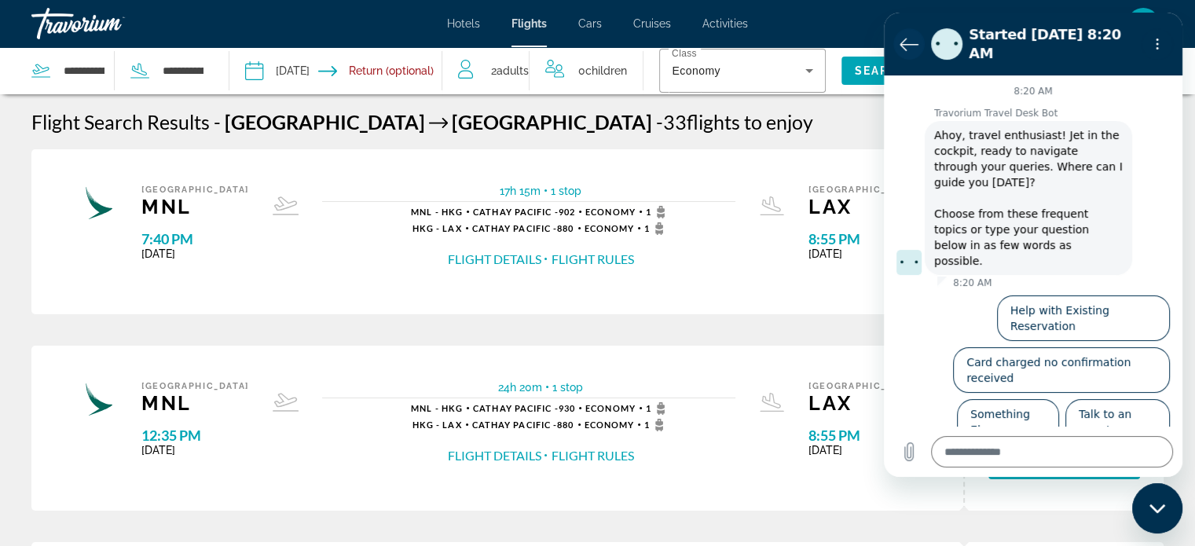
click at [906, 35] on icon "Back to the conversation list" at bounding box center [909, 44] width 19 height 19
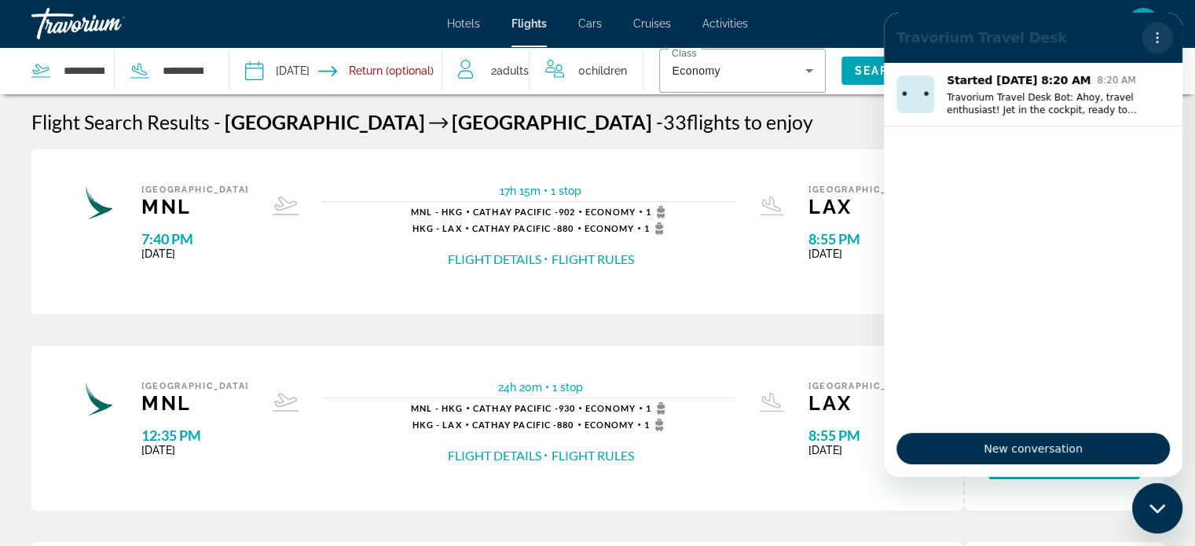
click at [1158, 36] on icon "Options menu" at bounding box center [1157, 37] width 13 height 13
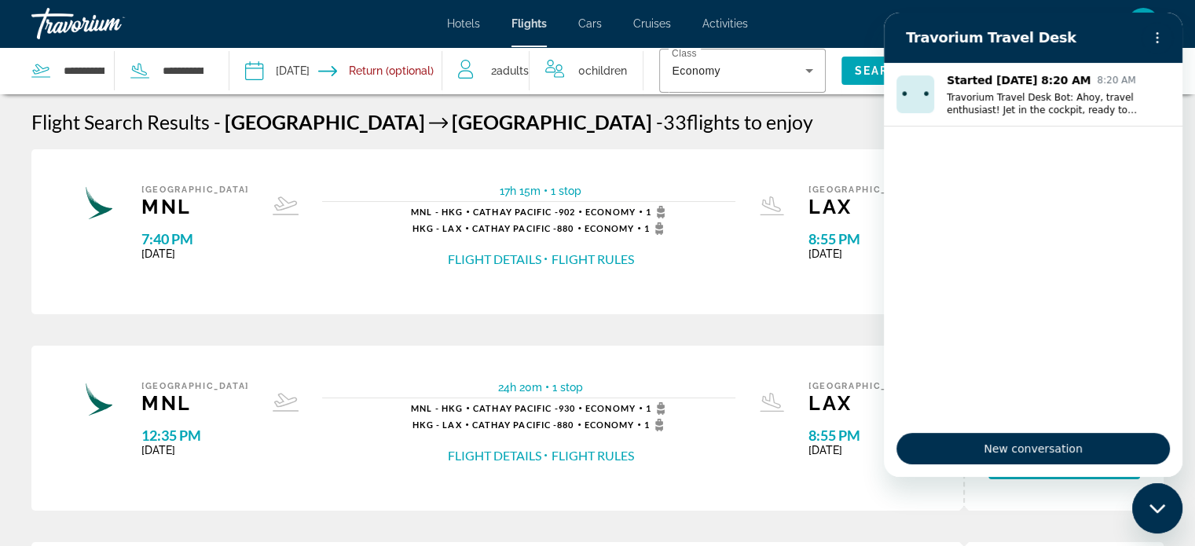
click at [1150, 505] on icon "Close messaging window" at bounding box center [1158, 509] width 17 height 10
